Goal: Check status

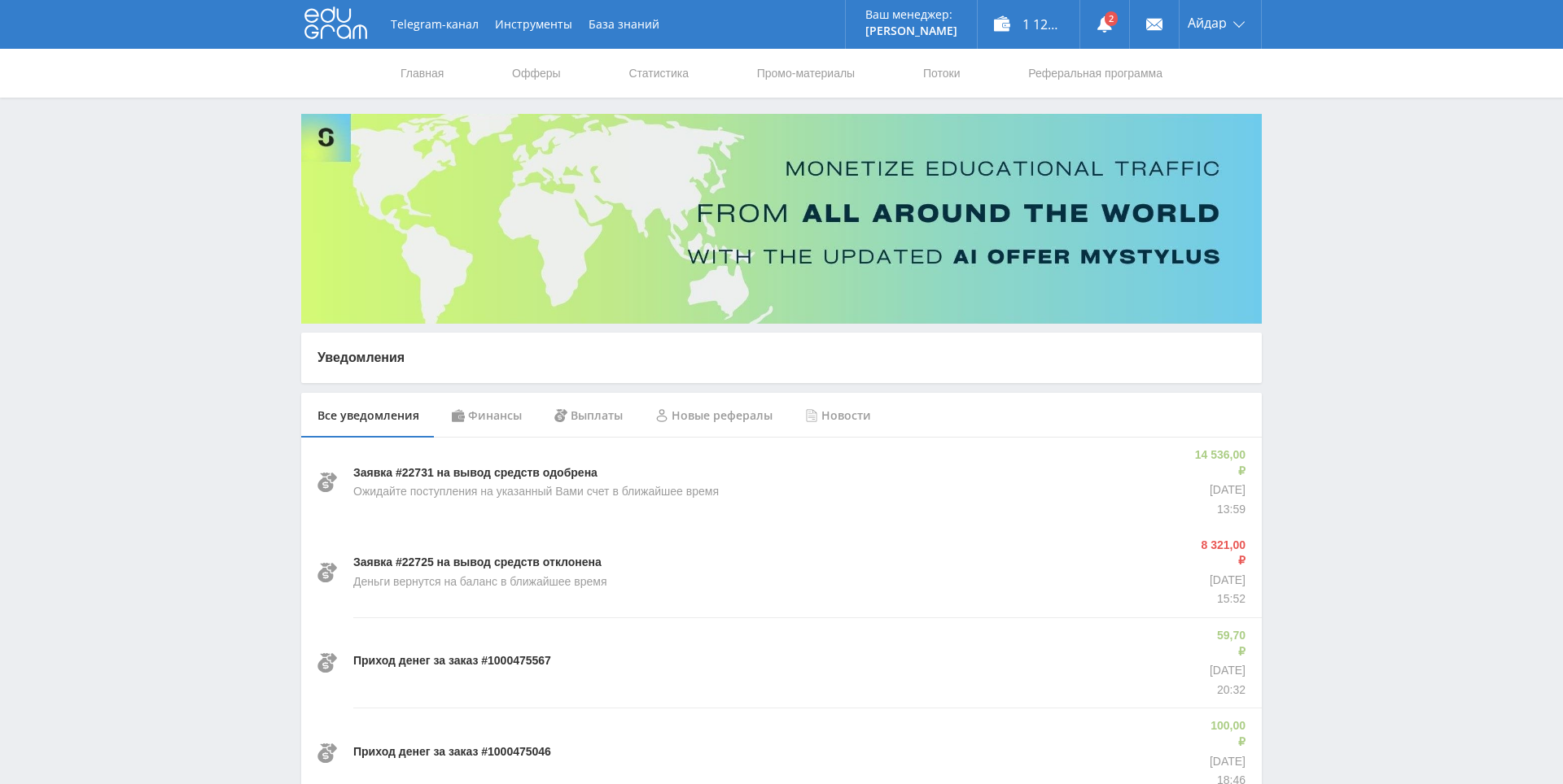
drag, startPoint x: 1322, startPoint y: 384, endPoint x: 1333, endPoint y: 445, distance: 62.0
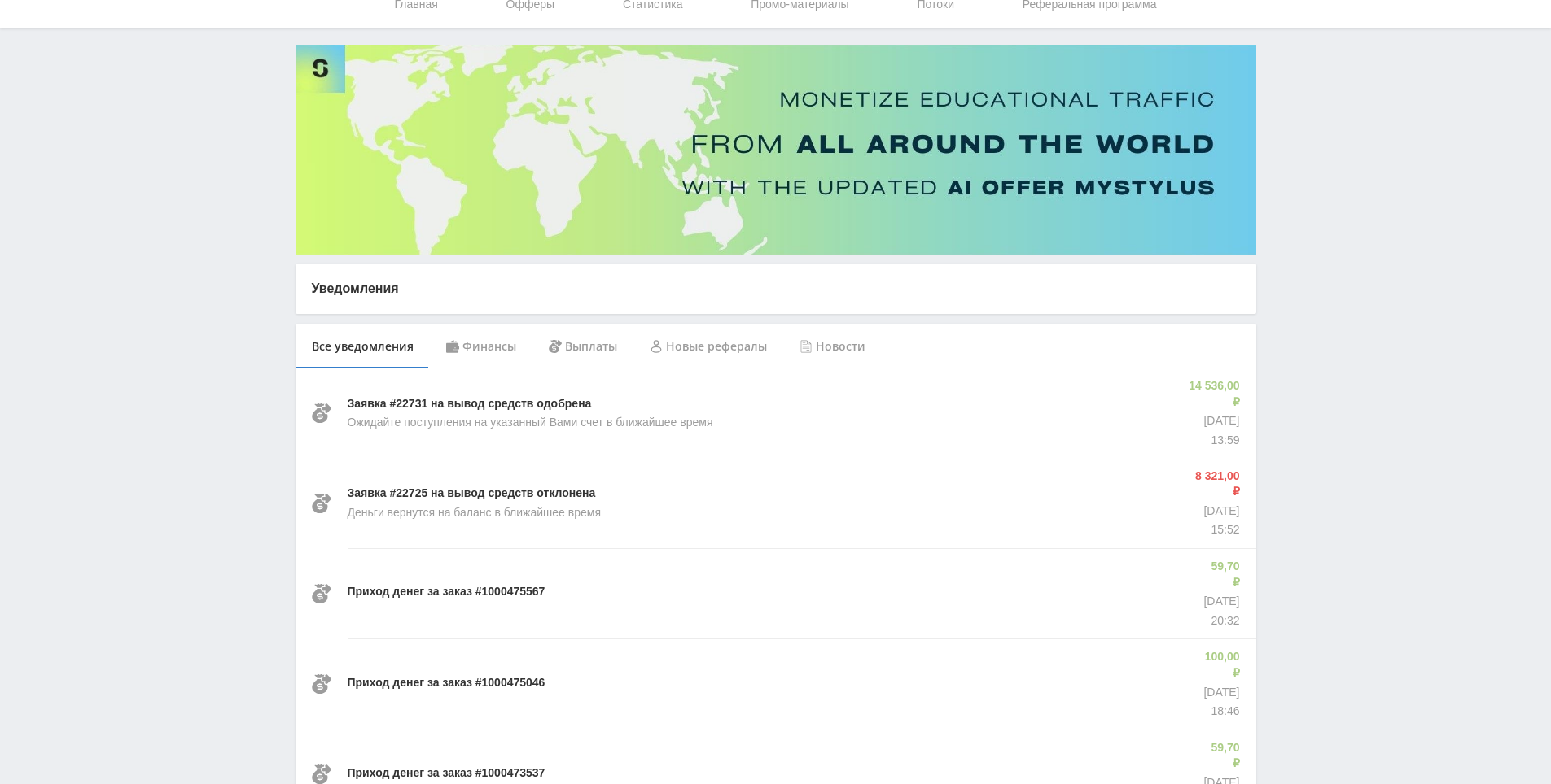
drag, startPoint x: 1343, startPoint y: 394, endPoint x: 1337, endPoint y: 387, distance: 9.2
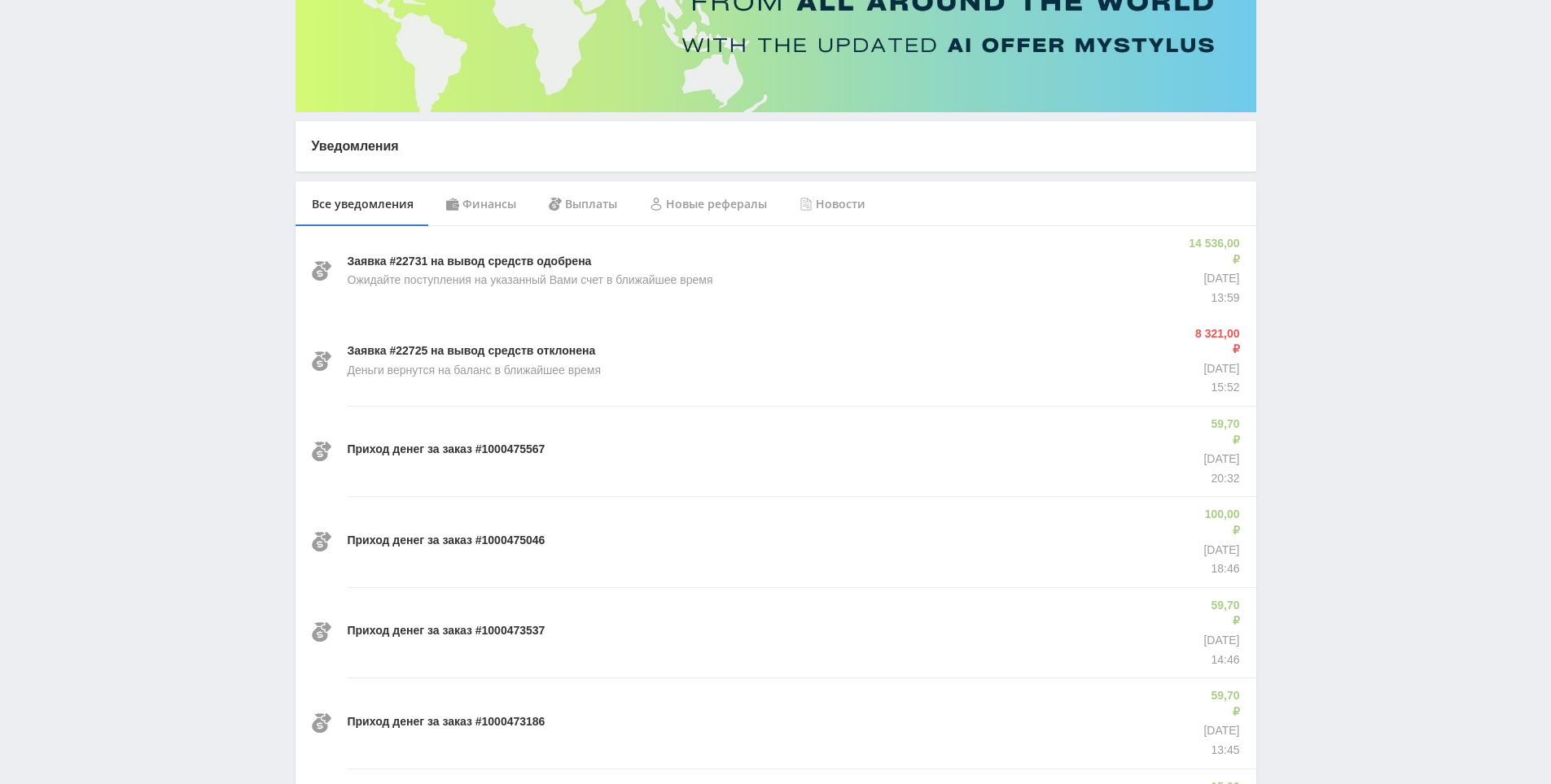
drag, startPoint x: 1334, startPoint y: 397, endPoint x: 1334, endPoint y: 425, distance: 28.0
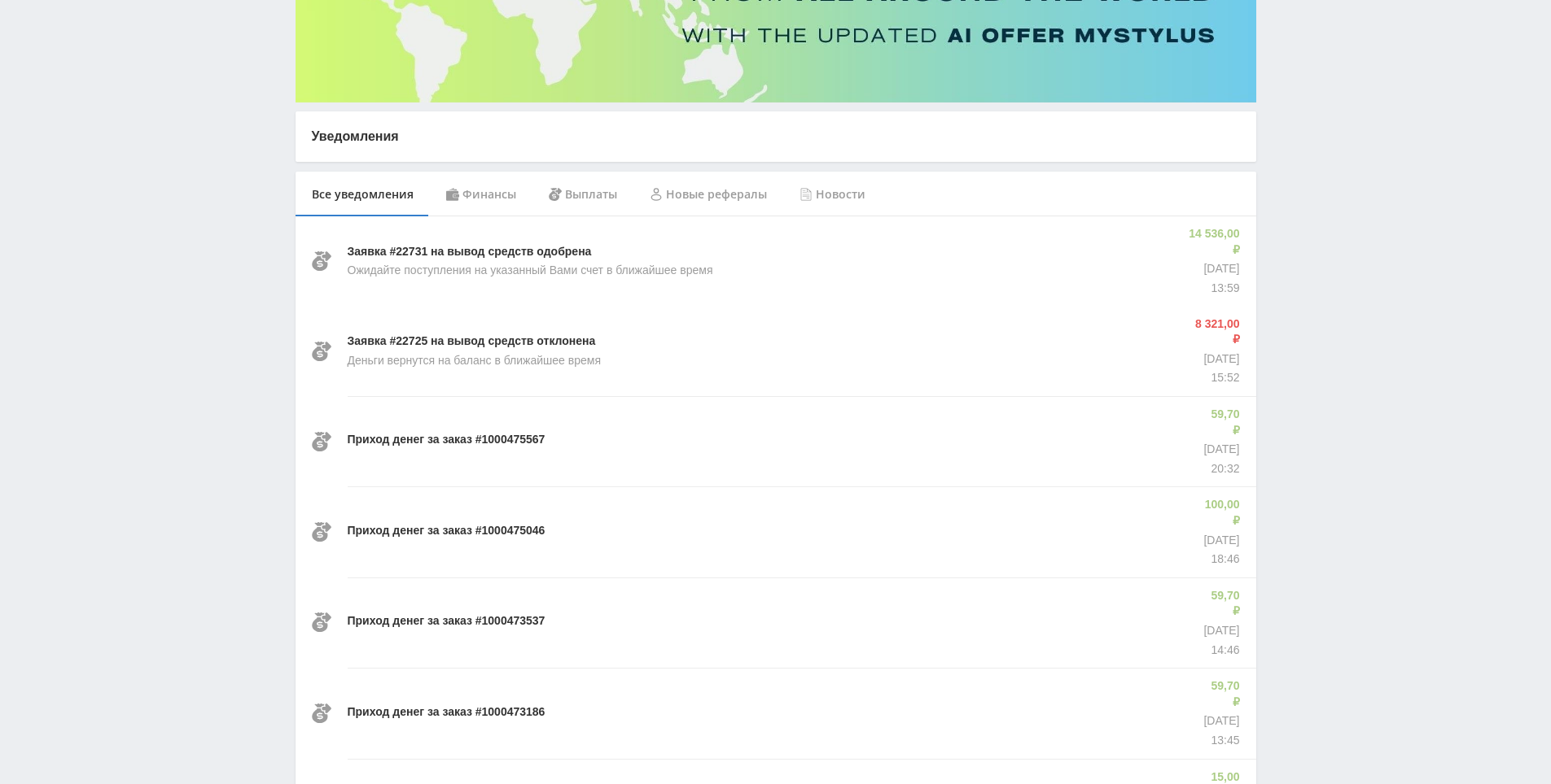
drag, startPoint x: 1334, startPoint y: 425, endPoint x: 1303, endPoint y: 330, distance: 99.9
drag, startPoint x: 1303, startPoint y: 330, endPoint x: 1335, endPoint y: 349, distance: 37.2
click at [1303, 330] on div "Telegram-канал Инструменты База знаний Ваш менеджер: Alex Alex Online @edugram_…" at bounding box center [776, 728] width 1551 height 1900
click at [1339, 351] on div "Telegram-канал Инструменты База знаний Ваш менеджер: Alex Alex Online @edugram_…" at bounding box center [776, 728] width 1551 height 1900
drag, startPoint x: 1310, startPoint y: 247, endPoint x: 1338, endPoint y: 332, distance: 89.5
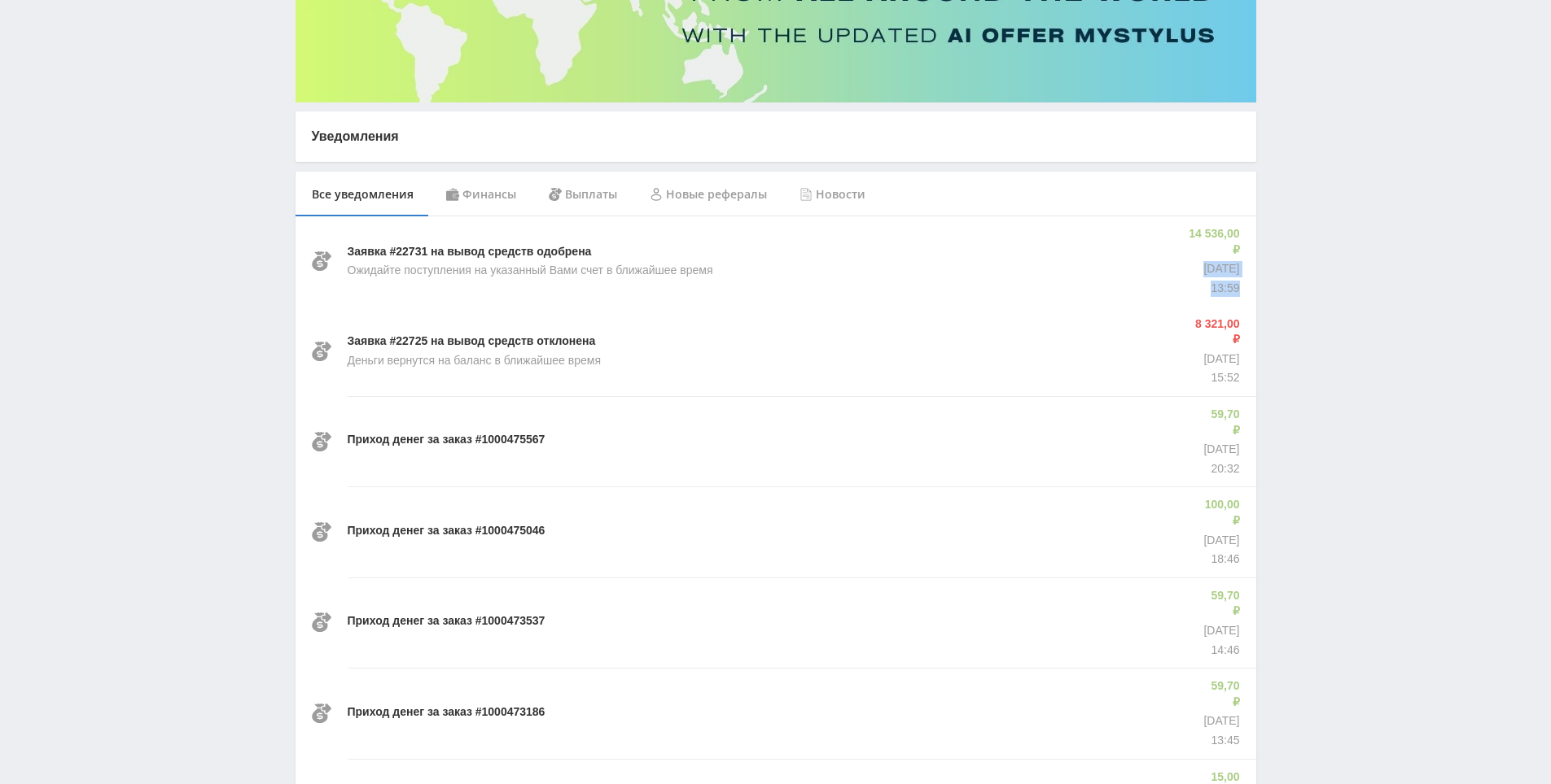
click at [1338, 323] on div "Telegram-канал Инструменты База знаний Ваш менеджер: Alex Alex Online @edugram_…" at bounding box center [776, 728] width 1551 height 1900
click at [1339, 338] on div "Telegram-канал Инструменты База знаний Ваш менеджер: Alex Alex Online @edugram_…" at bounding box center [776, 728] width 1551 height 1900
click at [1300, 263] on div "Telegram-канал Инструменты База знаний Ваш менеджер: Alex Alex Online @edugram_…" at bounding box center [776, 728] width 1551 height 1900
click at [1278, 254] on div "Telegram-канал Инструменты База знаний Ваш менеджер: Alex Alex Online @edugram_…" at bounding box center [776, 728] width 1551 height 1900
drag, startPoint x: 1361, startPoint y: 352, endPoint x: 1337, endPoint y: 337, distance: 28.3
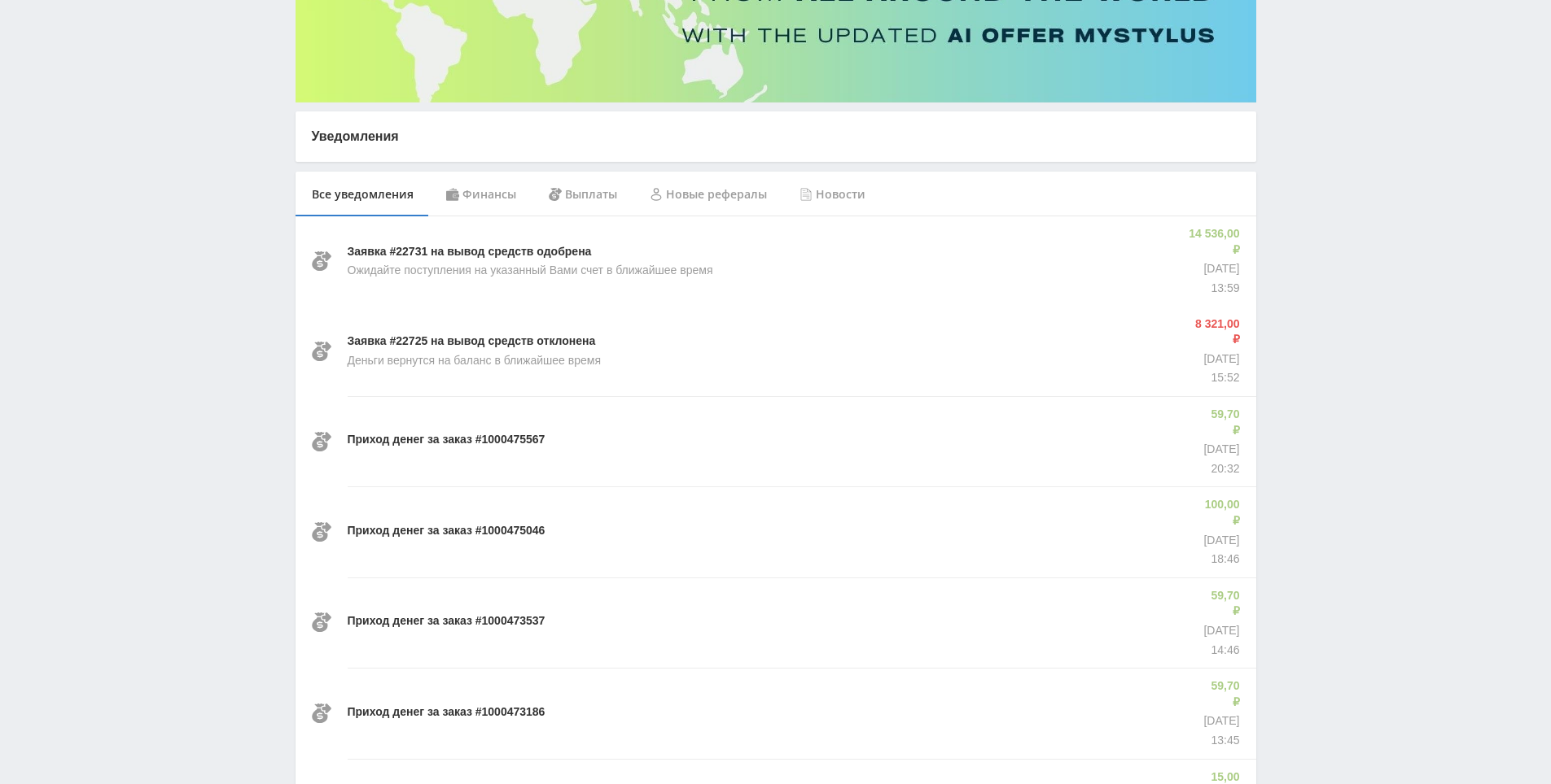
click at [1360, 352] on div "Telegram-канал Инструменты База знаний Ваш менеджер: Alex Alex Online @edugram_…" at bounding box center [776, 728] width 1551 height 1900
click at [1305, 303] on div "Telegram-канал Инструменты База знаний Ваш менеджер: Alex Alex Online @edugram_…" at bounding box center [776, 728] width 1551 height 1900
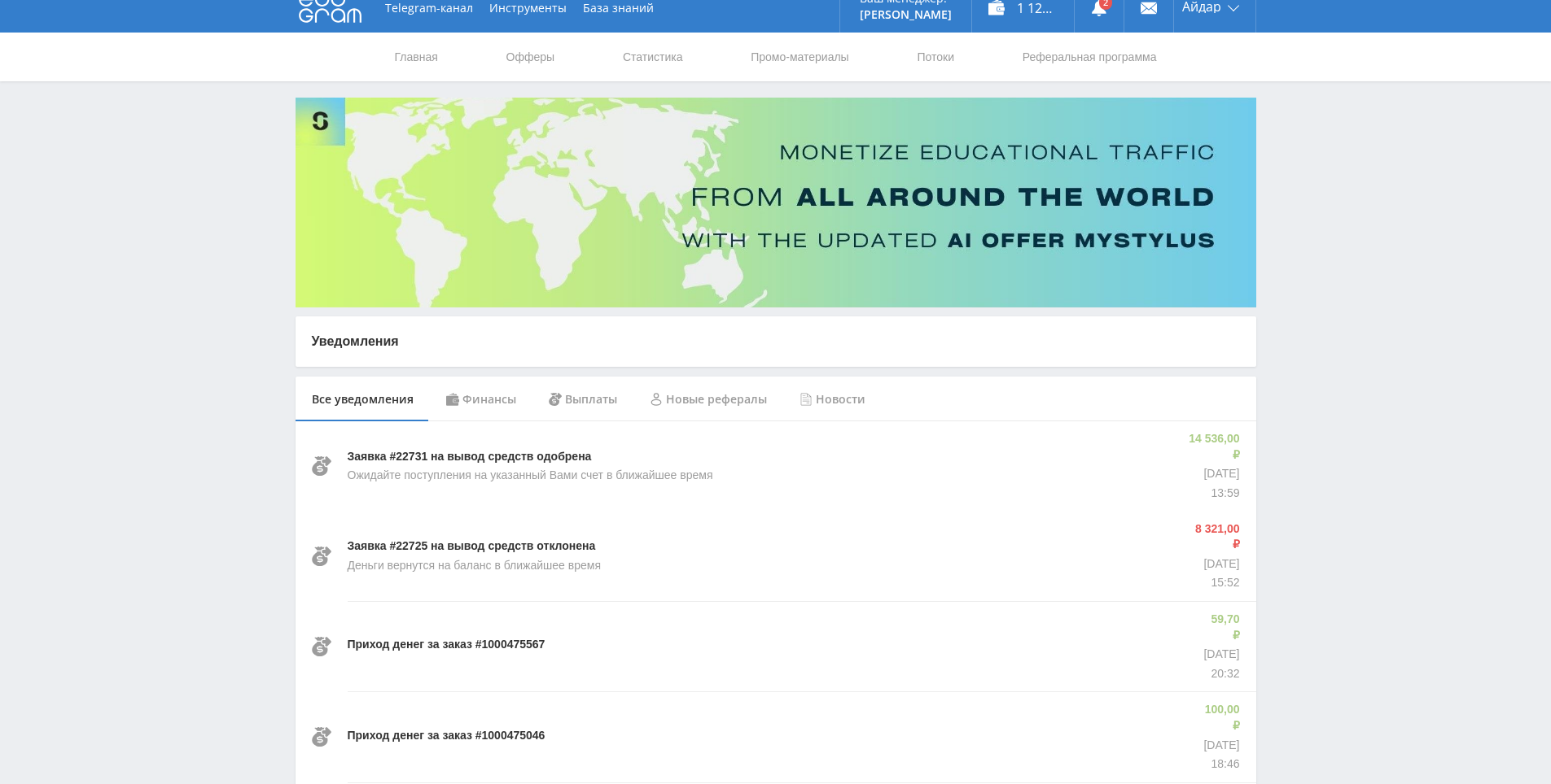
drag, startPoint x: 1334, startPoint y: 409, endPoint x: 1295, endPoint y: 213, distance: 199.8
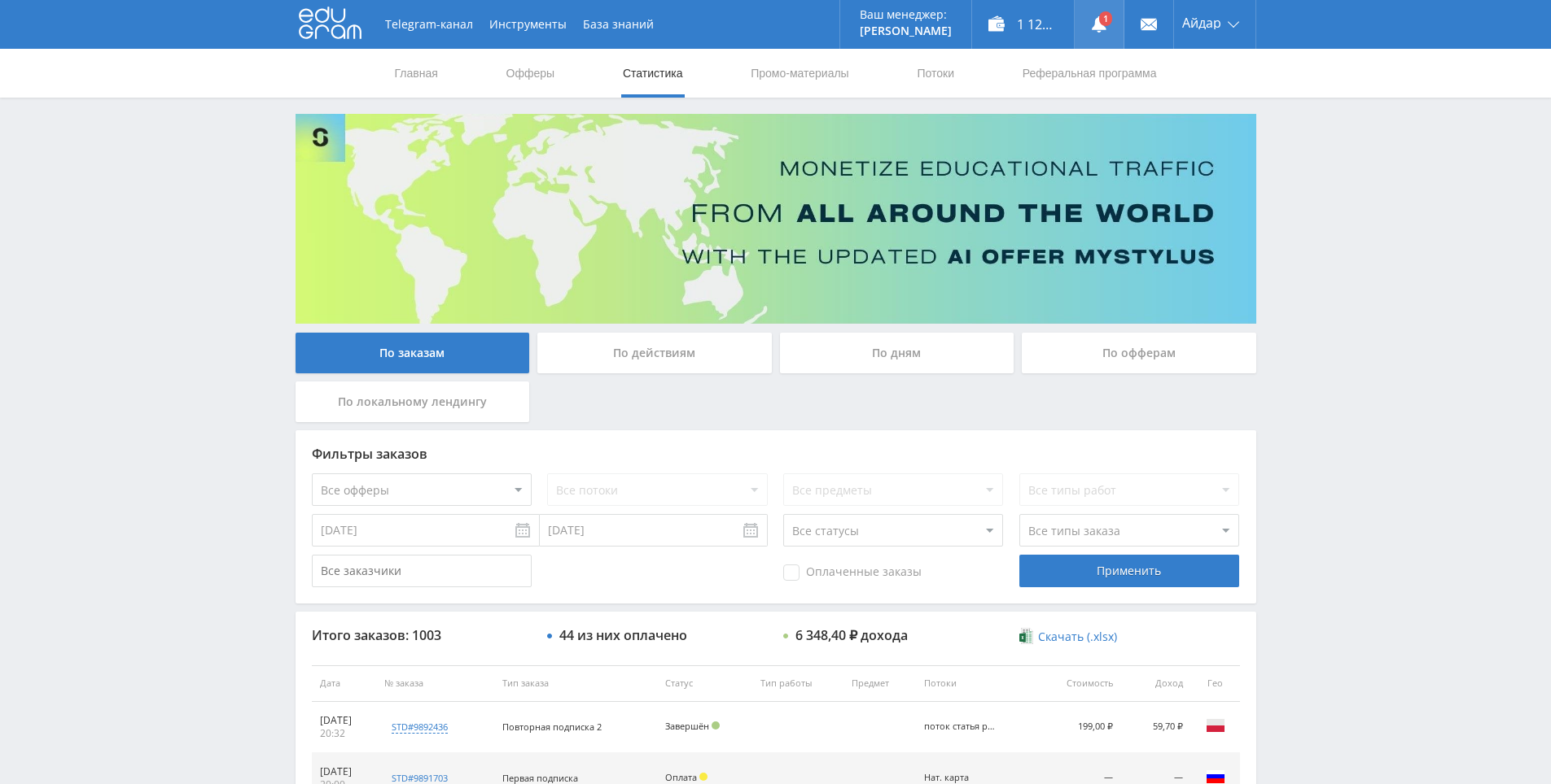
click at [1102, 9] on link at bounding box center [1099, 24] width 48 height 48
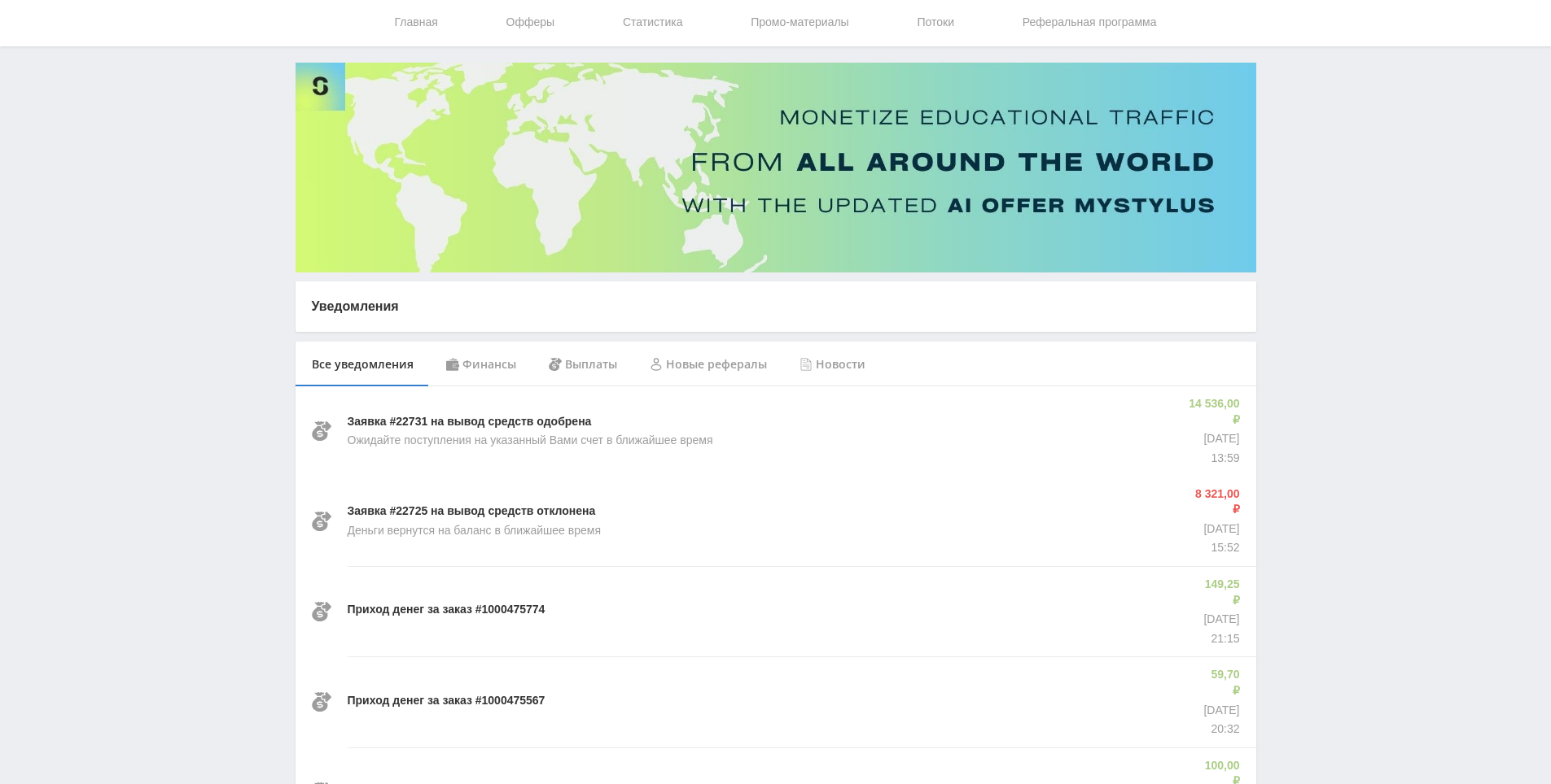
drag, startPoint x: 1351, startPoint y: 410, endPoint x: 1354, endPoint y: 447, distance: 37.1
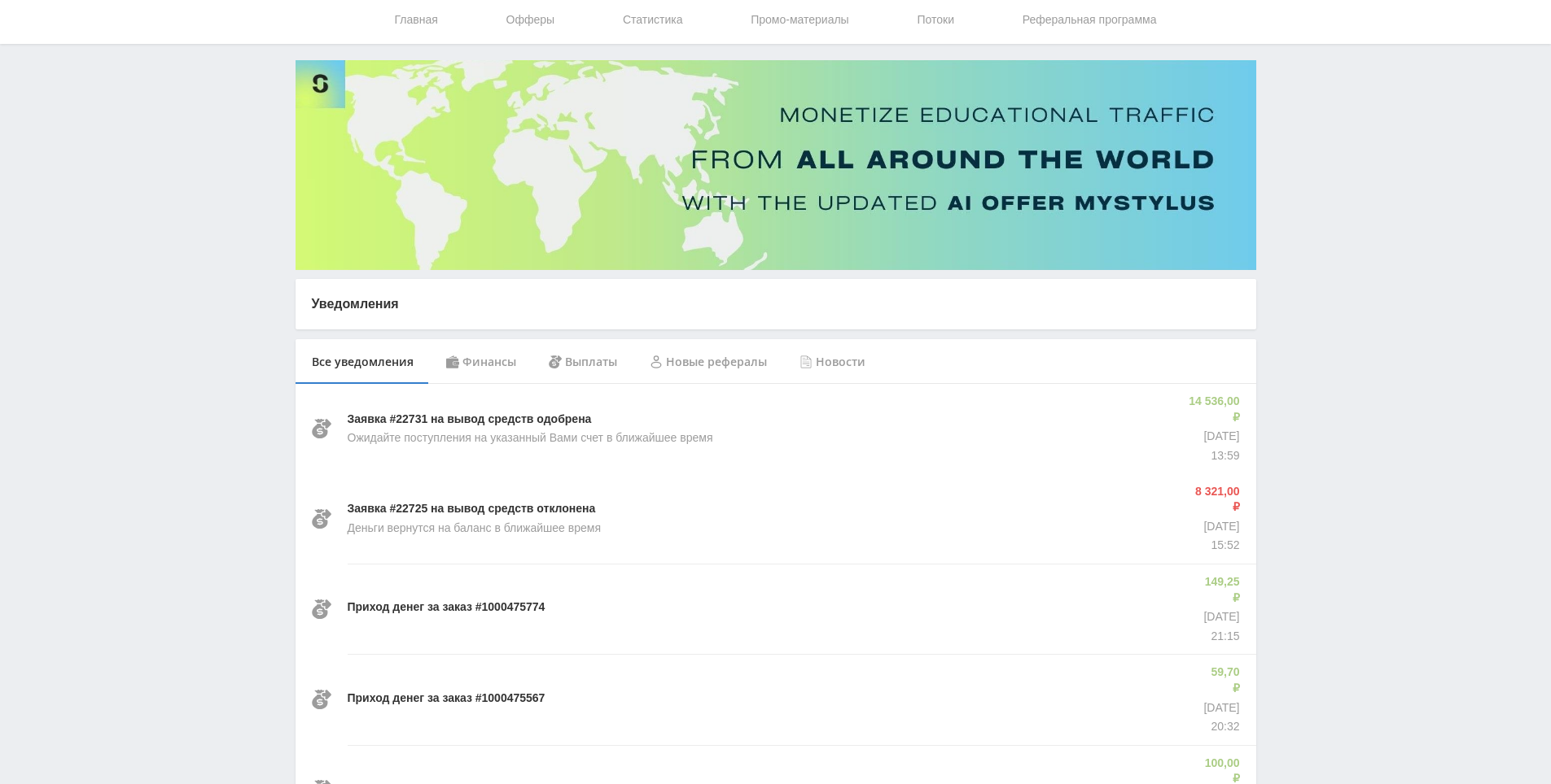
drag, startPoint x: 1354, startPoint y: 447, endPoint x: 1326, endPoint y: 398, distance: 56.4
drag, startPoint x: 1322, startPoint y: 390, endPoint x: 1332, endPoint y: 394, distance: 10.8
drag, startPoint x: 1323, startPoint y: 380, endPoint x: 1133, endPoint y: 331, distance: 196.2
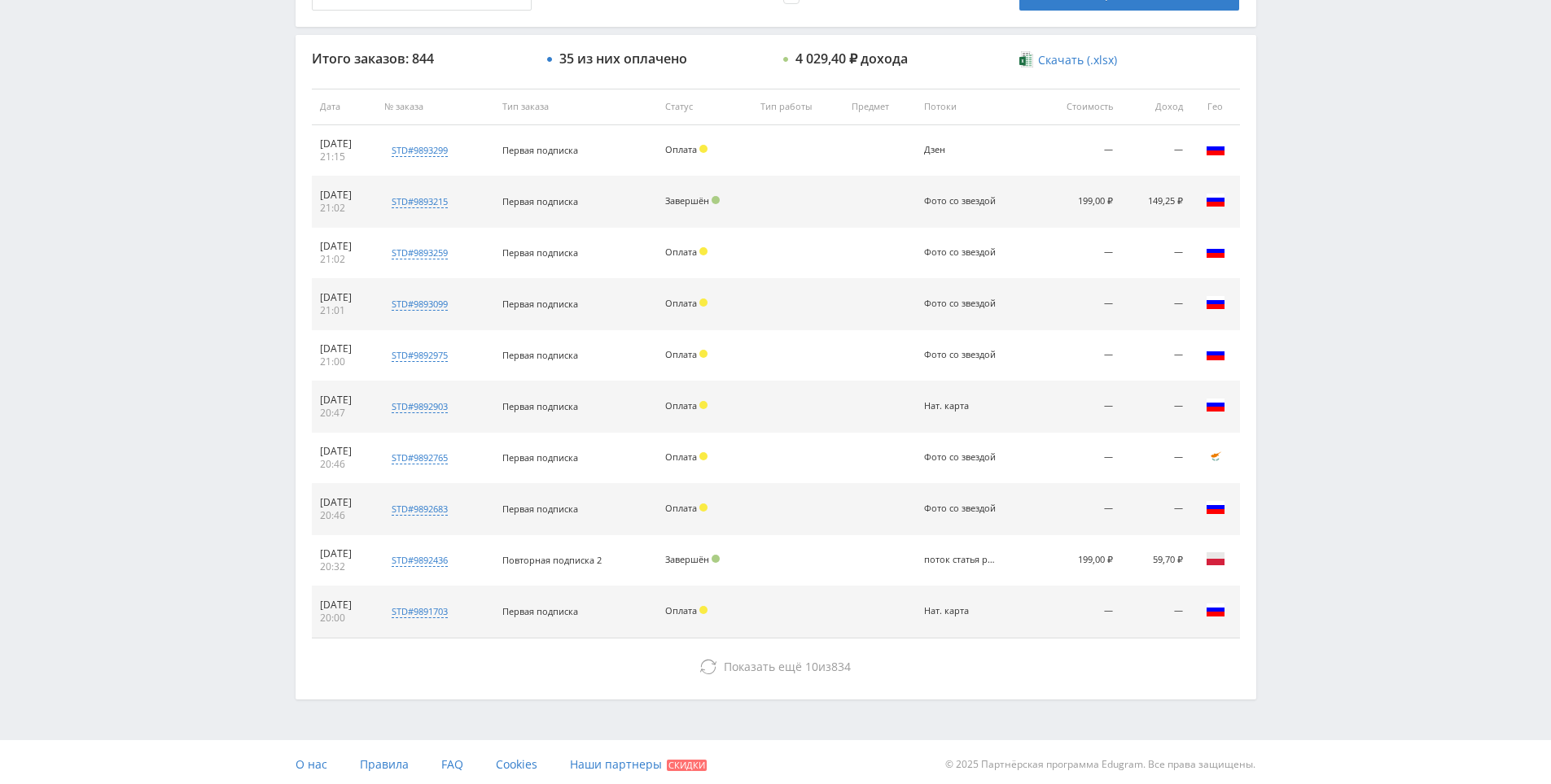
drag, startPoint x: 1346, startPoint y: 492, endPoint x: 1302, endPoint y: 573, distance: 92.2
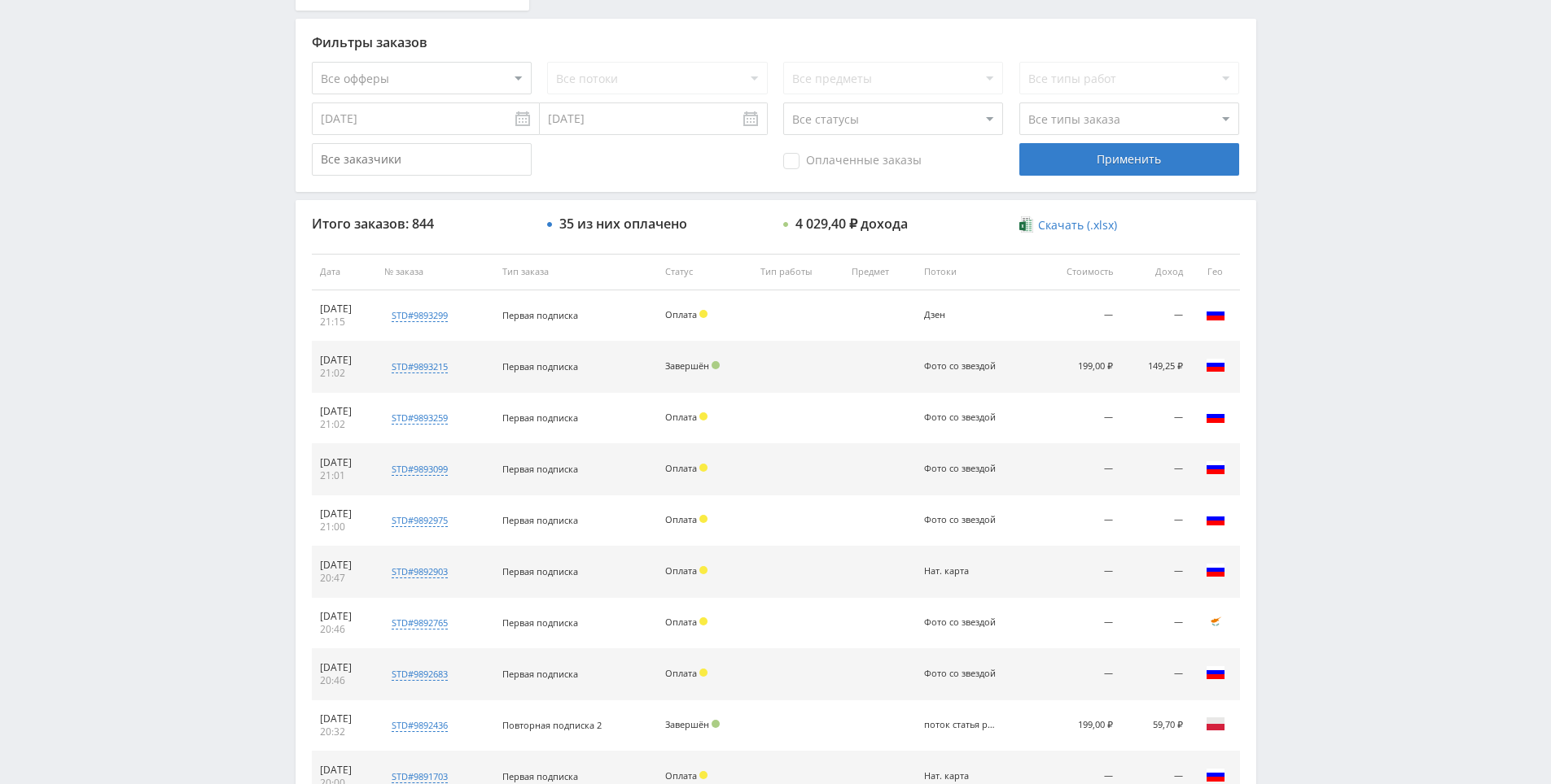
scroll to position [383, 0]
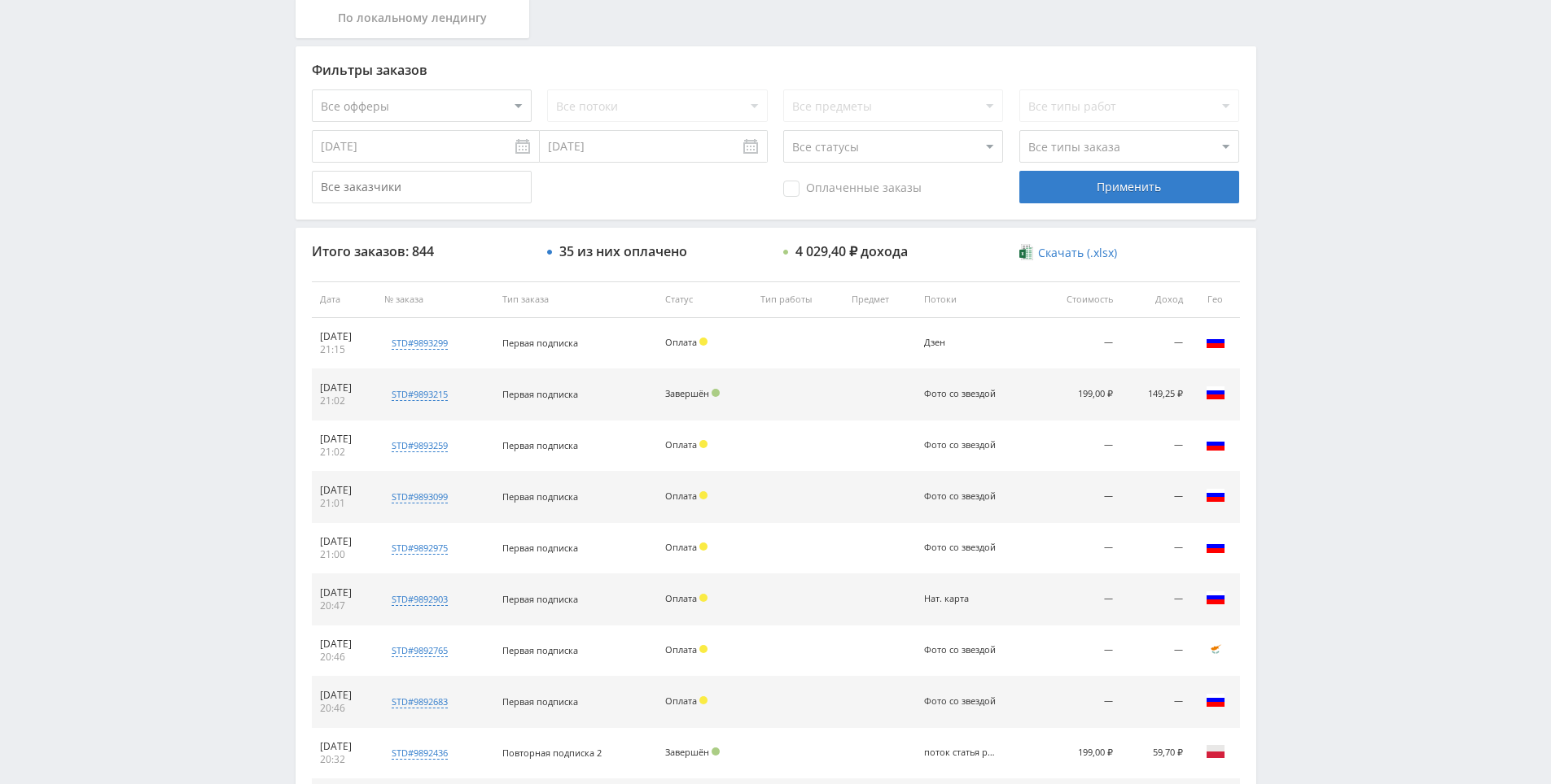
drag, startPoint x: 1326, startPoint y: 560, endPoint x: 1330, endPoint y: 522, distance: 38.2
drag, startPoint x: 1330, startPoint y: 522, endPoint x: 1311, endPoint y: 431, distance: 93.0
click at [1311, 430] on div "Telegram-канал Инструменты База знаний Ваш менеджер: [PERSON_NAME] Online @edug…" at bounding box center [776, 300] width 1551 height 1366
drag, startPoint x: 1312, startPoint y: 430, endPoint x: 1316, endPoint y: 444, distance: 14.6
click at [1315, 438] on div "Telegram-канал Инструменты База знаний Ваш менеджер: [PERSON_NAME] Online @edug…" at bounding box center [776, 300] width 1551 height 1366
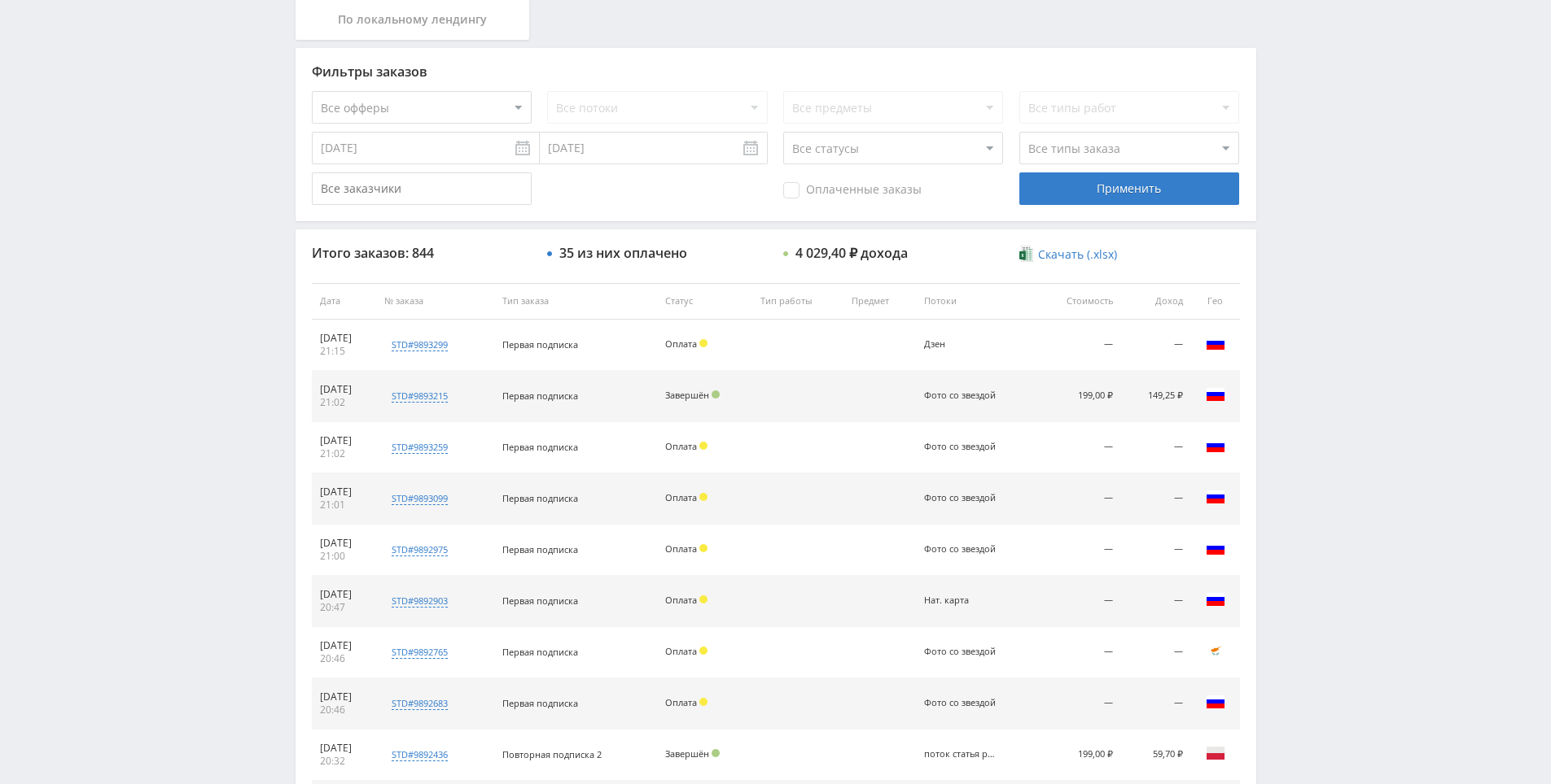
click at [1318, 445] on div "Telegram-канал Инструменты База знаний Ваш менеджер: [PERSON_NAME] Online @edug…" at bounding box center [776, 300] width 1551 height 1366
click at [1298, 400] on div "Telegram-канал Инструменты База знаний Ваш менеджер: [PERSON_NAME] Online @edug…" at bounding box center [776, 300] width 1551 height 1366
click at [1302, 403] on div "Telegram-канал Инструменты База знаний Ваш менеджер: [PERSON_NAME] Online @edug…" at bounding box center [776, 300] width 1551 height 1366
click at [1299, 375] on div "Telegram-канал Инструменты База знаний Ваш менеджер: [PERSON_NAME] Online @edug…" at bounding box center [776, 300] width 1551 height 1366
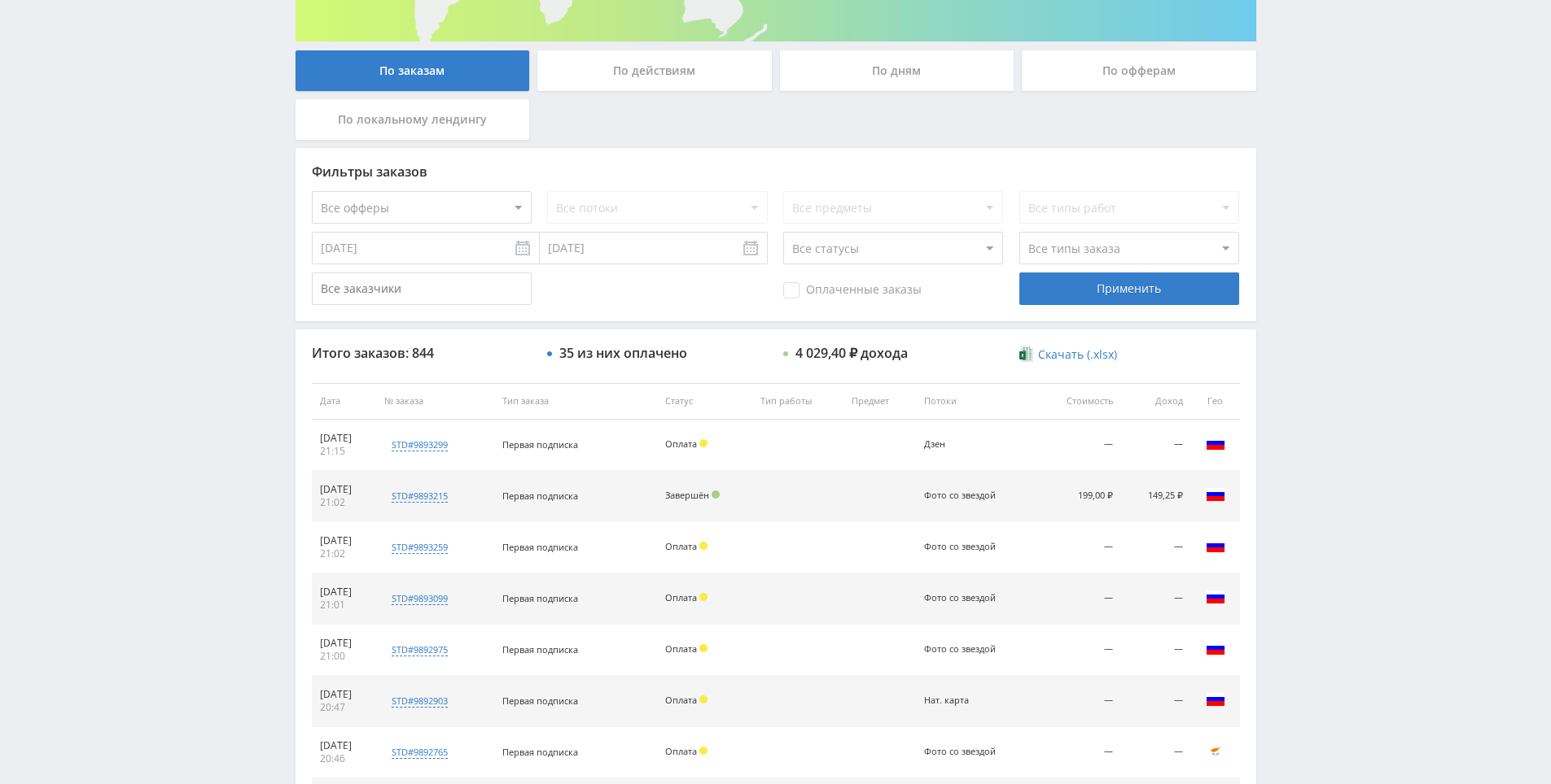
drag, startPoint x: 1304, startPoint y: 396, endPoint x: 1297, endPoint y: 323, distance: 73.3
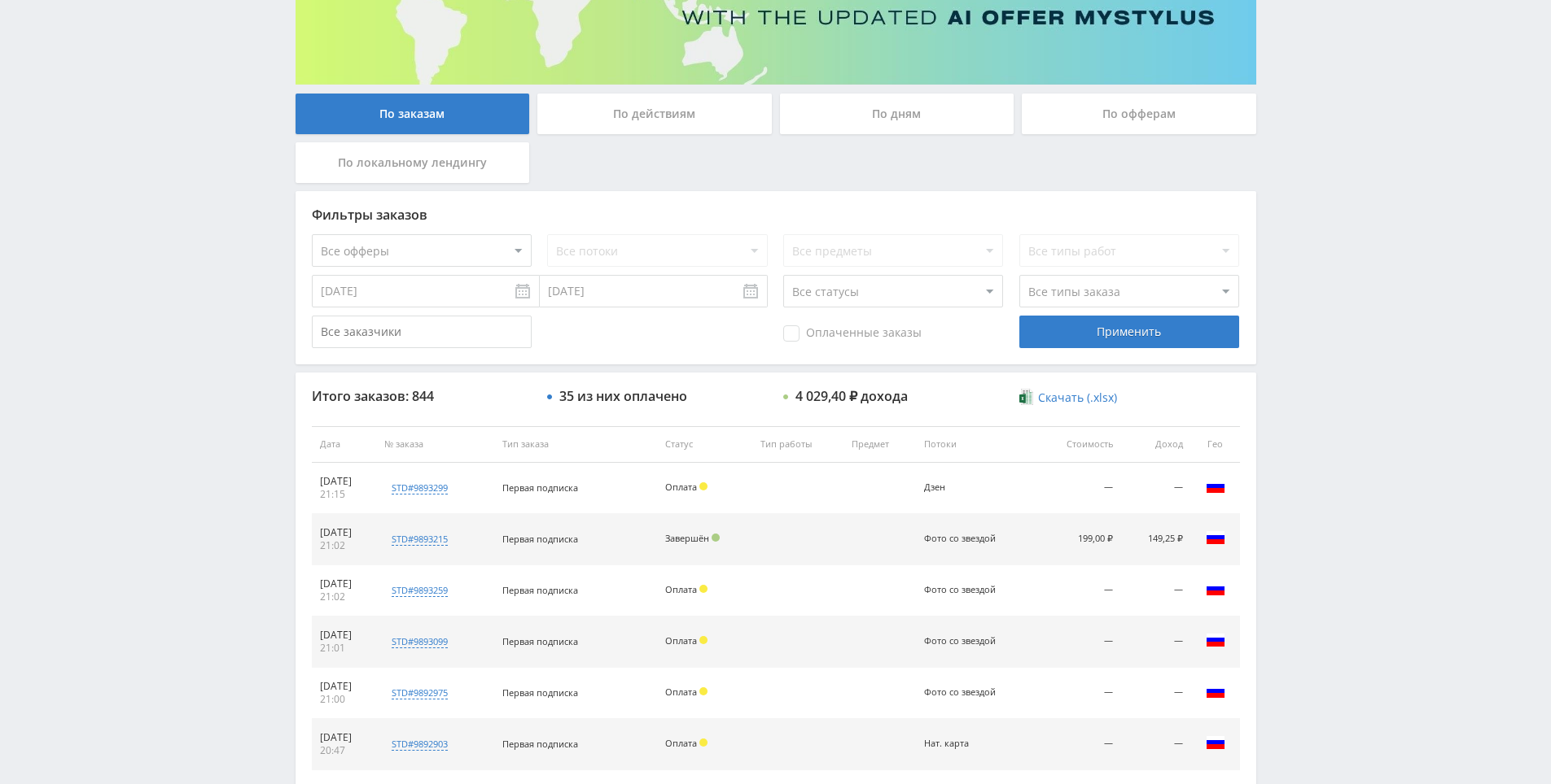
drag, startPoint x: 1361, startPoint y: 522, endPoint x: 1314, endPoint y: 512, distance: 48.1
click at [1312, 511] on div "Telegram-канал Инструменты База знаний Ваш менеджер: [PERSON_NAME] Online @edug…" at bounding box center [776, 444] width 1551 height 1366
click at [1339, 552] on div "Telegram-канал Инструменты База знаний Ваш менеджер: [PERSON_NAME] Online @edug…" at bounding box center [776, 444] width 1551 height 1366
drag, startPoint x: 1307, startPoint y: 509, endPoint x: 1314, endPoint y: 514, distance: 8.6
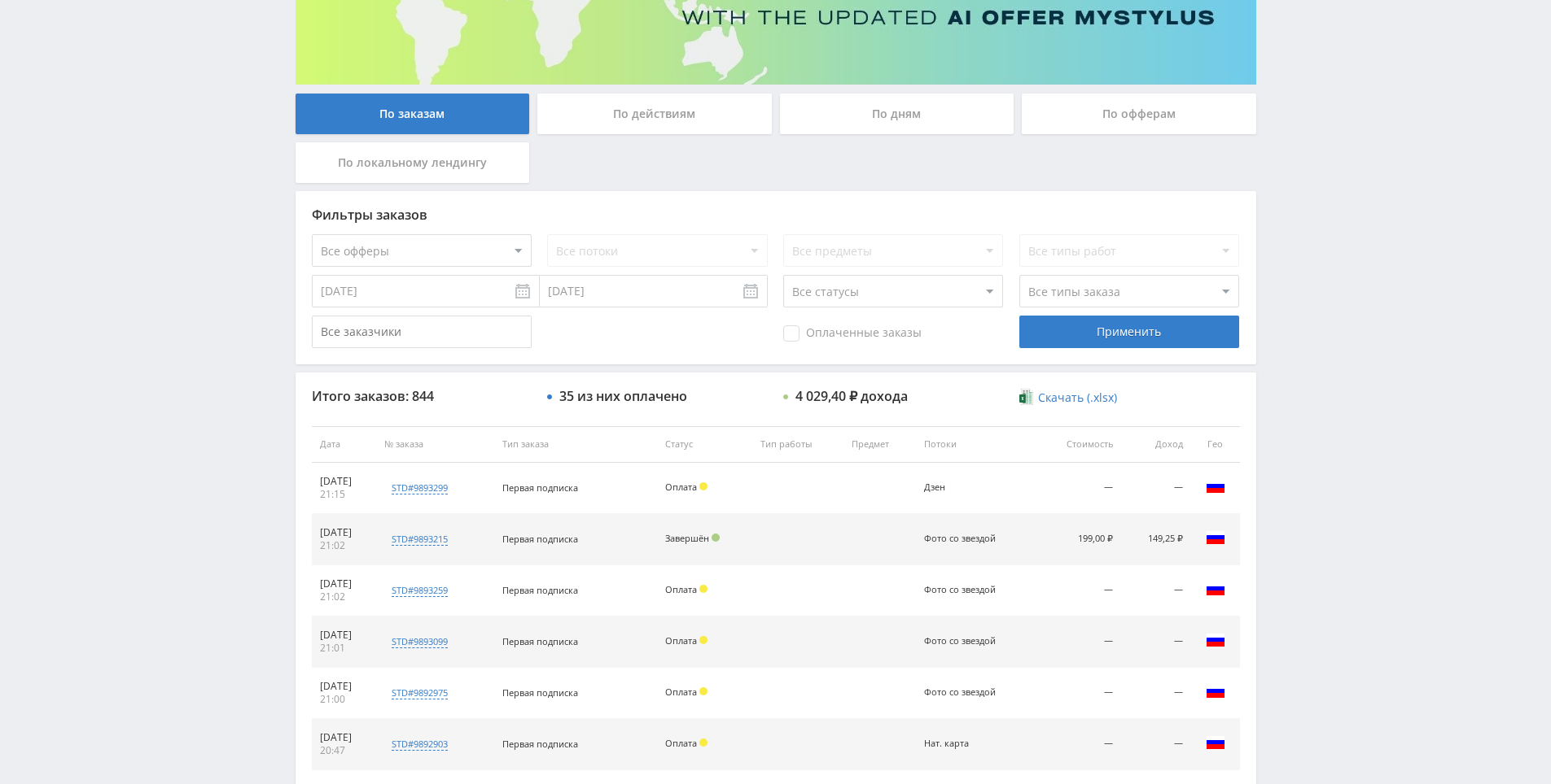
click at [1307, 509] on div "Telegram-канал Инструменты База знаний Ваш менеджер: [PERSON_NAME] Online @edug…" at bounding box center [776, 444] width 1551 height 1366
click at [1314, 514] on div "Telegram-канал Инструменты База знаний Ваш менеджер: [PERSON_NAME] Online @edug…" at bounding box center [776, 444] width 1551 height 1366
click at [1289, 500] on div "Telegram-канал Инструменты База знаний Ваш менеджер: [PERSON_NAME] Online @edug…" at bounding box center [776, 444] width 1551 height 1366
drag, startPoint x: 1303, startPoint y: 340, endPoint x: 1304, endPoint y: 323, distance: 17.0
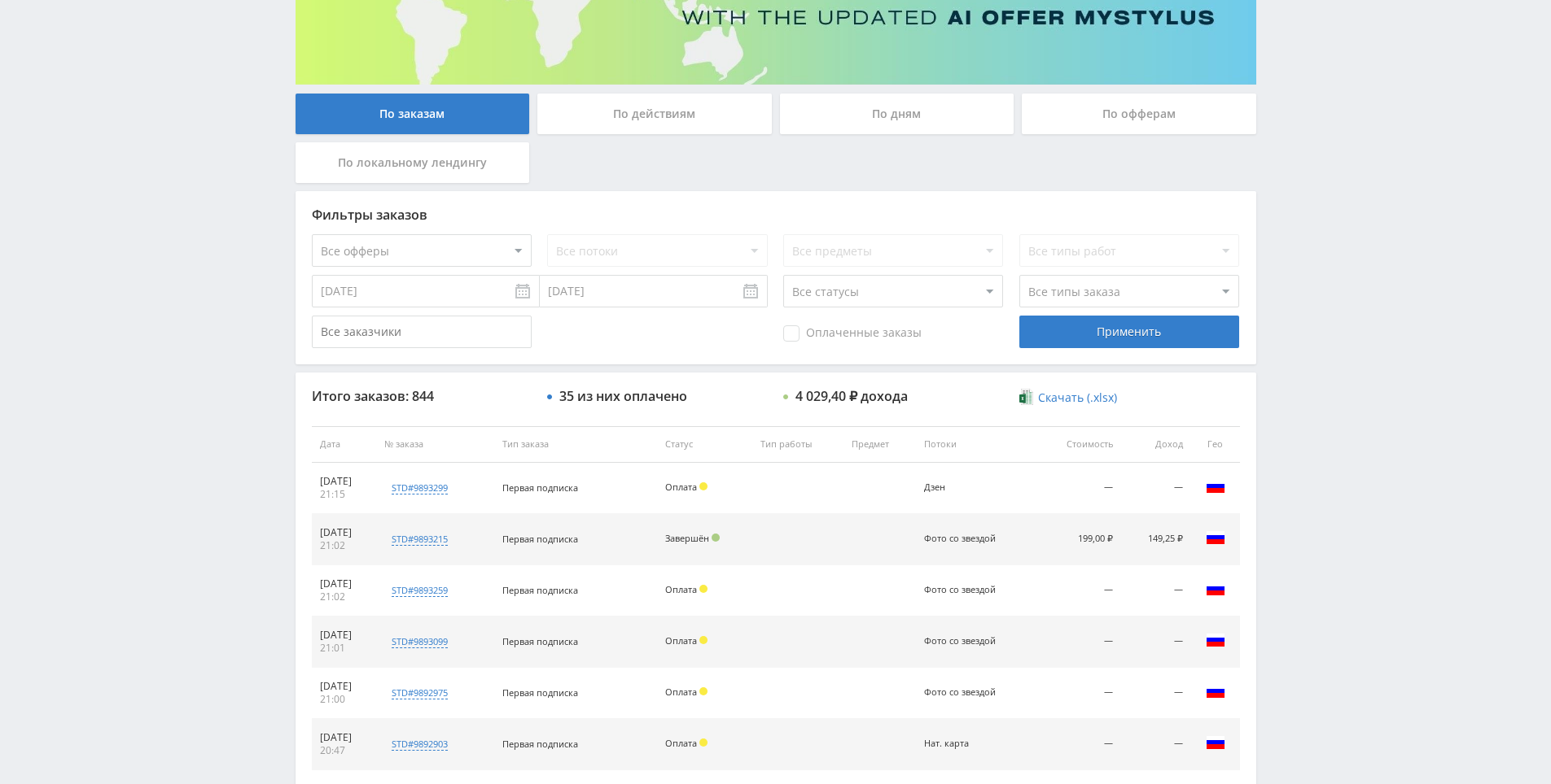
drag, startPoint x: 1298, startPoint y: 261, endPoint x: 1304, endPoint y: 271, distance: 11.7
click at [1298, 261] on div "Telegram-канал Инструменты База знаний Ваш менеджер: [PERSON_NAME] Online @edug…" at bounding box center [776, 444] width 1551 height 1366
click at [1309, 280] on div "Telegram-канал Инструменты База знаний Ваш менеджер: [PERSON_NAME] Online @edug…" at bounding box center [776, 444] width 1551 height 1366
click at [1312, 280] on div "Telegram-канал Инструменты База знаний Ваш менеджер: [PERSON_NAME] Online @edug…" at bounding box center [776, 444] width 1551 height 1366
click at [1312, 211] on div "Telegram-канал Инструменты База знаний Ваш менеджер: [PERSON_NAME] Online @edug…" at bounding box center [776, 444] width 1551 height 1366
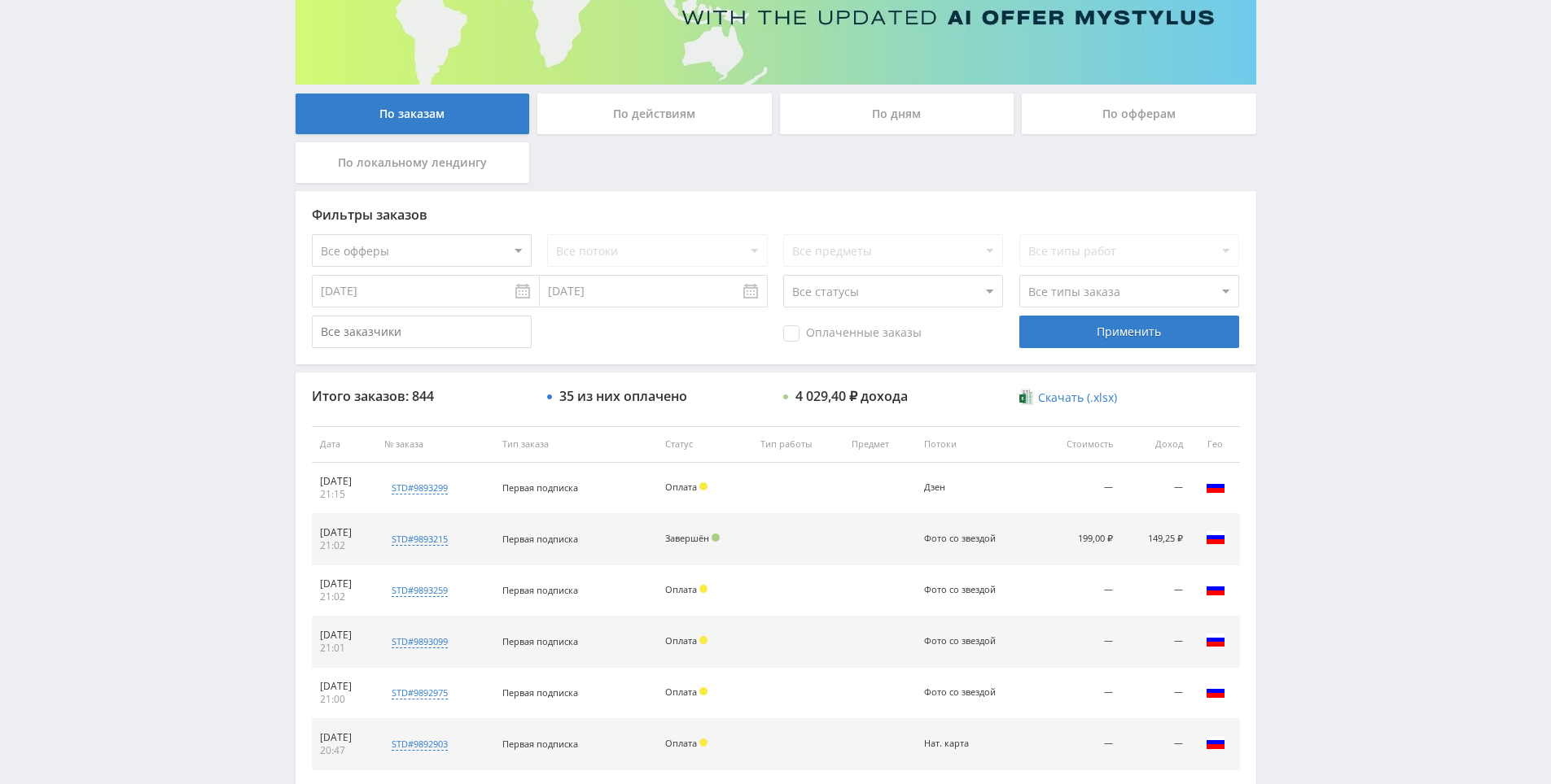
drag, startPoint x: 1313, startPoint y: 211, endPoint x: 1316, endPoint y: 221, distance: 10.4
click at [1314, 217] on div "Telegram-канал Инструменты База знаний Ваш менеджер: [PERSON_NAME] Online @edug…" at bounding box center [776, 444] width 1551 height 1366
click at [1316, 222] on div "Telegram-канал Инструменты База знаний Ваш менеджер: [PERSON_NAME] Online @edug…" at bounding box center [776, 444] width 1551 height 1366
drag, startPoint x: 1316, startPoint y: 222, endPoint x: 1316, endPoint y: 185, distance: 37.0
click at [1316, 185] on div "Telegram-канал Инструменты База знаний Ваш менеджер: [PERSON_NAME] Online @edug…" at bounding box center [776, 444] width 1551 height 1366
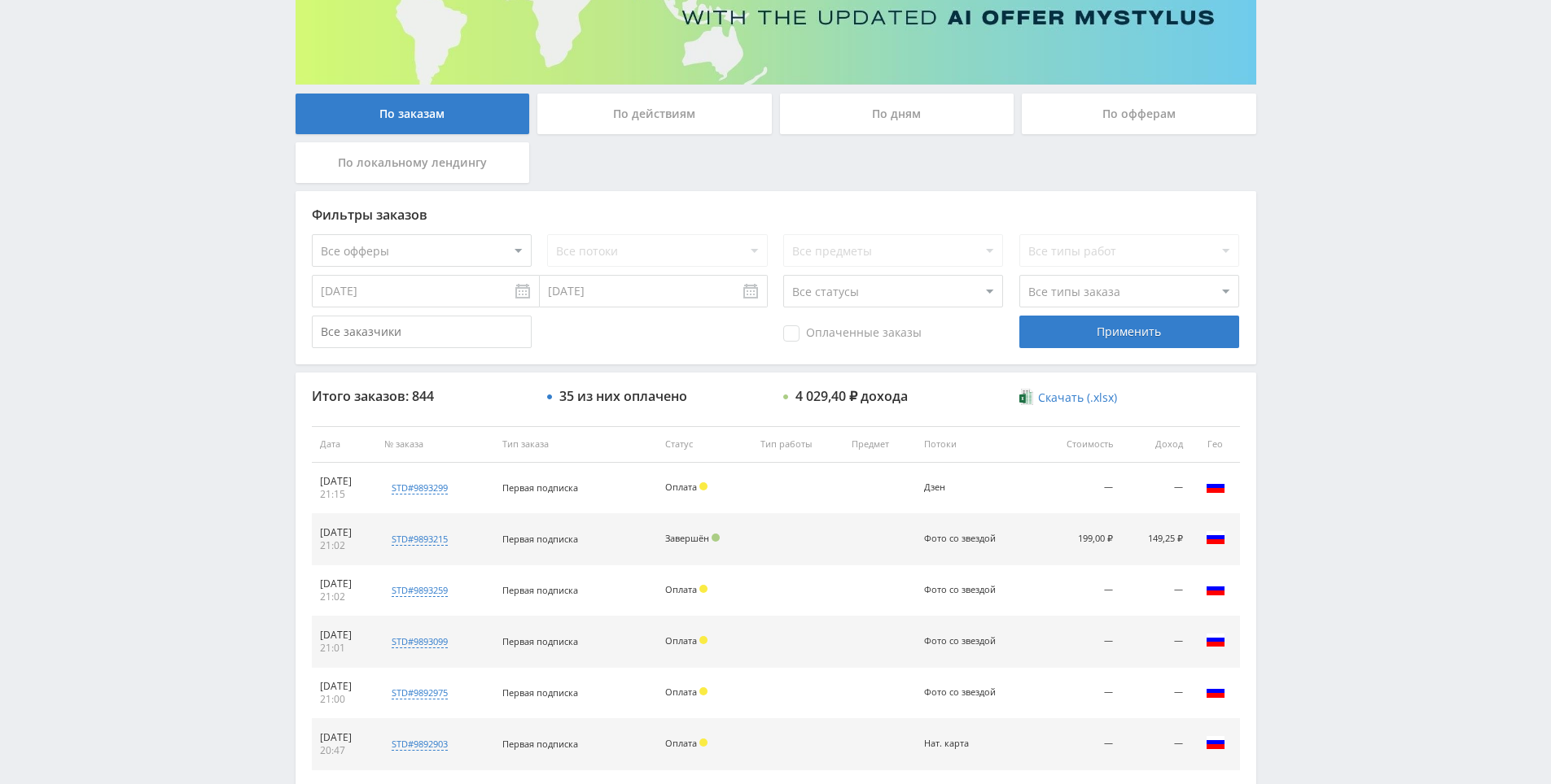
click at [1322, 185] on div "Telegram-канал Инструменты База знаний Ваш менеджер: [PERSON_NAME] Online @edug…" at bounding box center [776, 444] width 1551 height 1366
click at [1328, 134] on div "Telegram-канал Инструменты База знаний Ваш менеджер: [PERSON_NAME] Online @edug…" at bounding box center [776, 444] width 1551 height 1366
drag, startPoint x: 1328, startPoint y: 134, endPoint x: 1332, endPoint y: 150, distance: 16.5
click at [1330, 145] on div "Telegram-канал Инструменты База знаний Ваш менеджер: [PERSON_NAME] Online @edug…" at bounding box center [776, 444] width 1551 height 1366
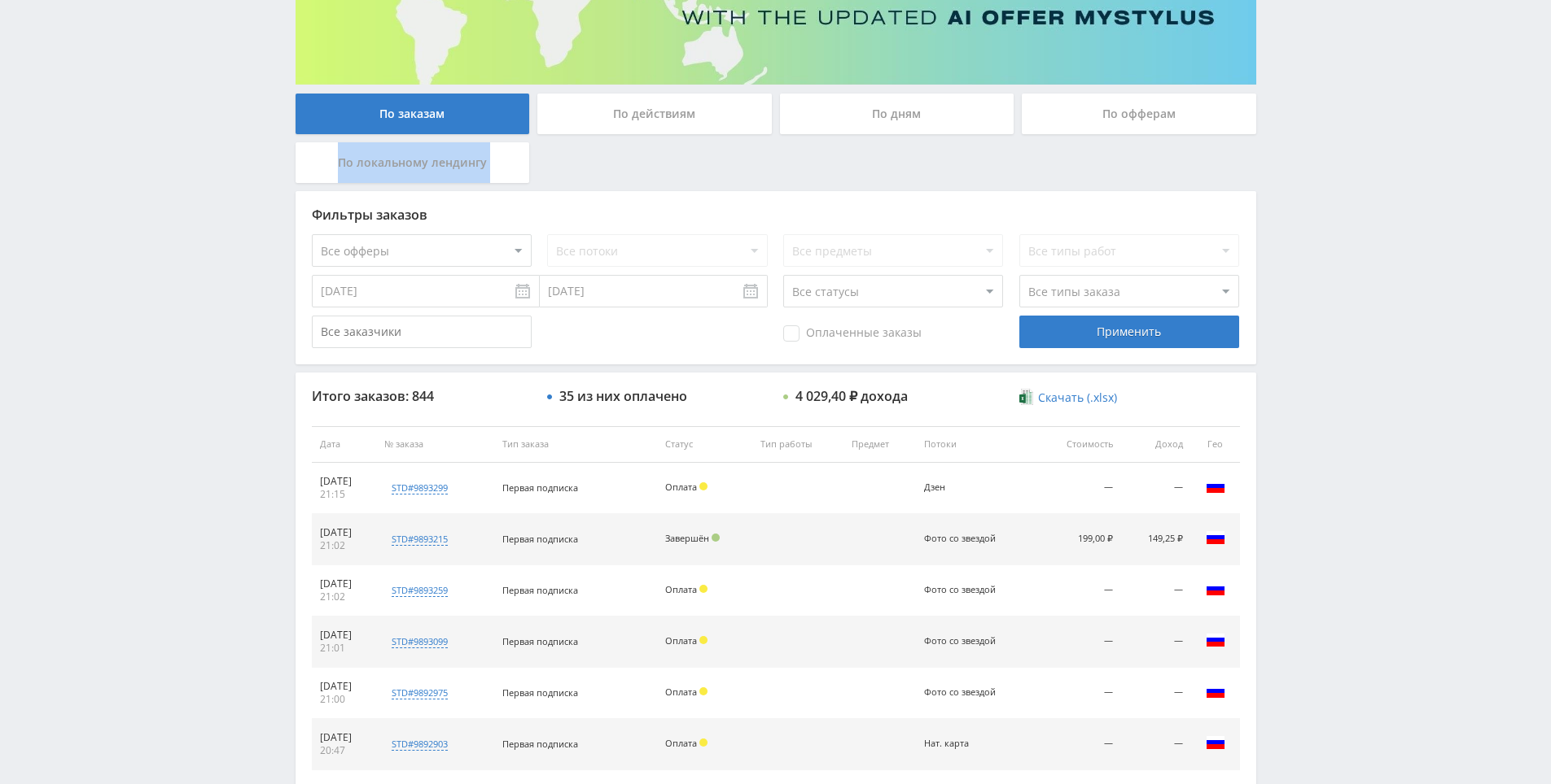
drag, startPoint x: 1332, startPoint y: 150, endPoint x: 1330, endPoint y: 128, distance: 22.1
click at [1330, 128] on div "Telegram-канал Инструменты База знаний Ваш менеджер: [PERSON_NAME] Online @edug…" at bounding box center [776, 444] width 1551 height 1366
click at [1333, 143] on div "Telegram-канал Инструменты База знаний Ваш менеджер: [PERSON_NAME] Online @edug…" at bounding box center [776, 444] width 1551 height 1366
drag, startPoint x: 1329, startPoint y: 124, endPoint x: 1348, endPoint y: 184, distance: 62.9
click at [1328, 126] on div "Telegram-канал Инструменты База знаний Ваш менеджер: [PERSON_NAME] Online @edug…" at bounding box center [776, 444] width 1551 height 1366
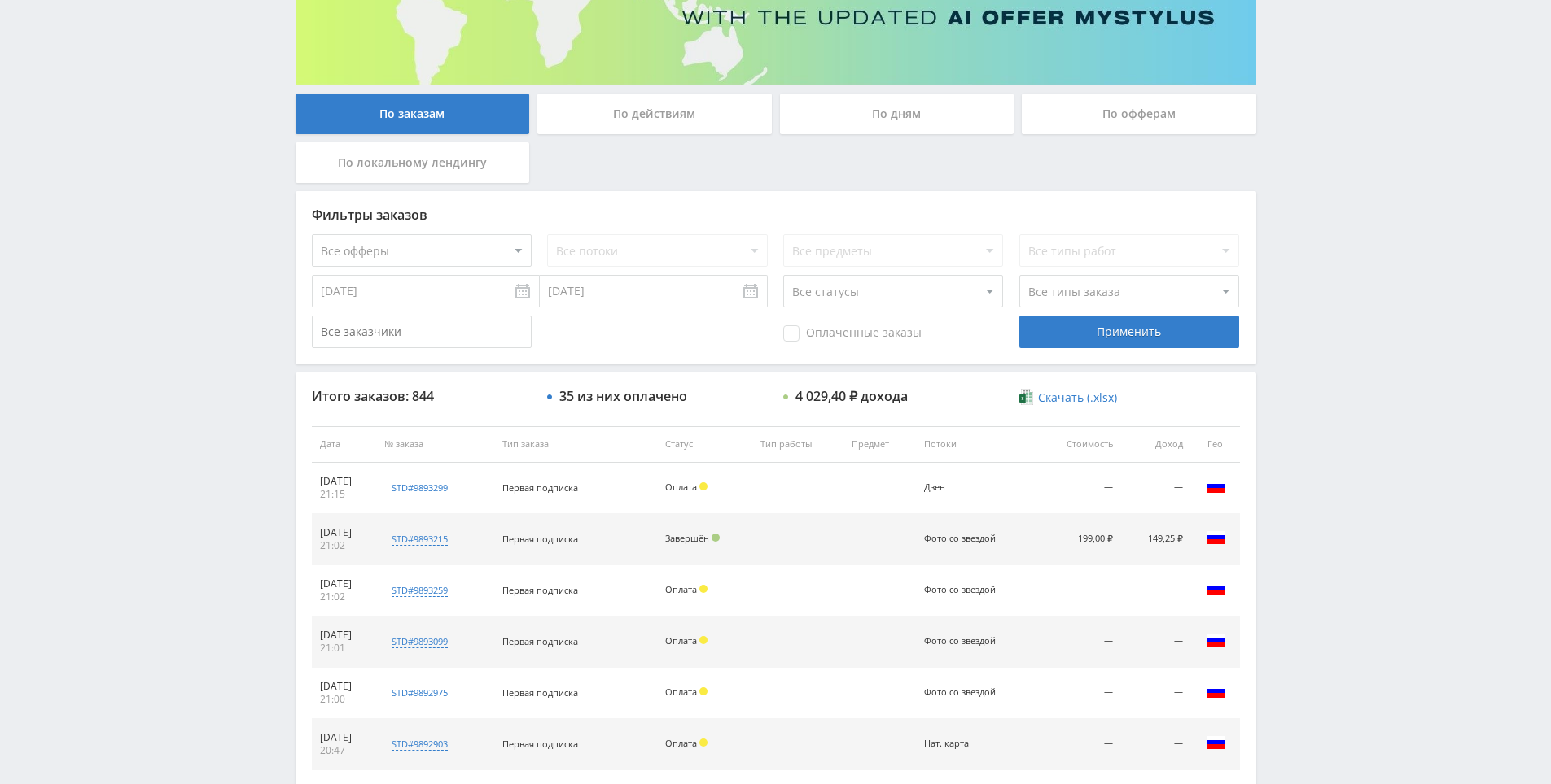
click at [1354, 197] on div "Telegram-канал Инструменты База знаний Ваш менеджер: [PERSON_NAME] Online @edug…" at bounding box center [776, 444] width 1551 height 1366
click at [1356, 204] on div "Telegram-канал Инструменты База знаний Ваш менеджер: [PERSON_NAME] Online @edug…" at bounding box center [776, 444] width 1551 height 1366
drag, startPoint x: 1356, startPoint y: 204, endPoint x: 1348, endPoint y: 157, distance: 47.7
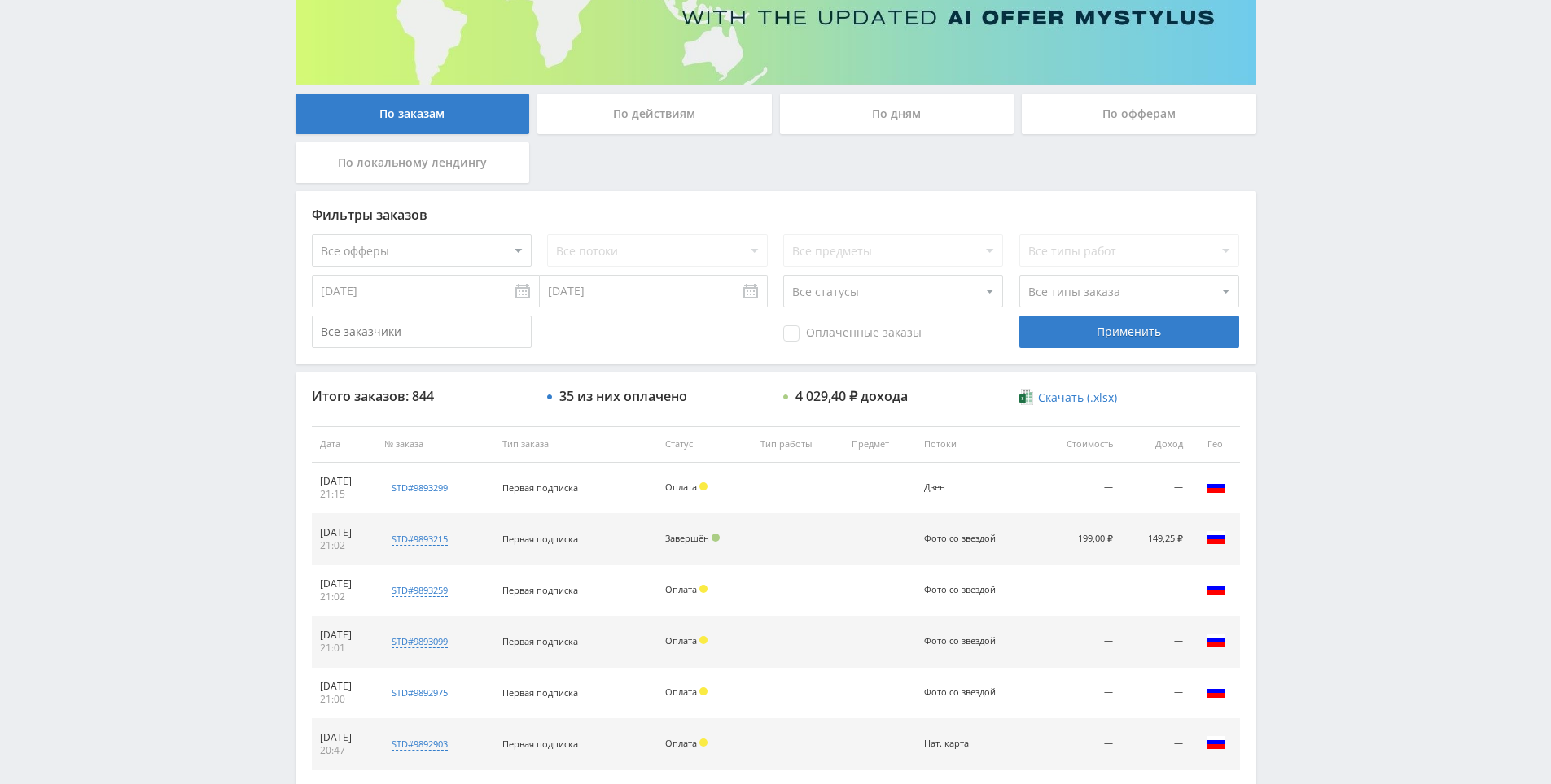
click at [1348, 156] on div "Telegram-канал Инструменты База знаний Ваш менеджер: [PERSON_NAME] Online @edug…" at bounding box center [776, 444] width 1551 height 1366
click at [1348, 158] on div "Telegram-канал Инструменты База знаний Ваш менеджер: [PERSON_NAME] Online @edug…" at bounding box center [776, 444] width 1551 height 1366
click at [1344, 152] on div "Telegram-канал Инструменты База знаний Ваш менеджер: [PERSON_NAME] Online @edug…" at bounding box center [776, 444] width 1551 height 1366
click at [1344, 155] on div "Telegram-канал Инструменты База знаний Ваш менеджер: [PERSON_NAME] Online @edug…" at bounding box center [776, 444] width 1551 height 1366
click at [1340, 145] on div "Telegram-канал Инструменты База знаний Ваш менеджер: [PERSON_NAME] Online @edug…" at bounding box center [776, 444] width 1551 height 1366
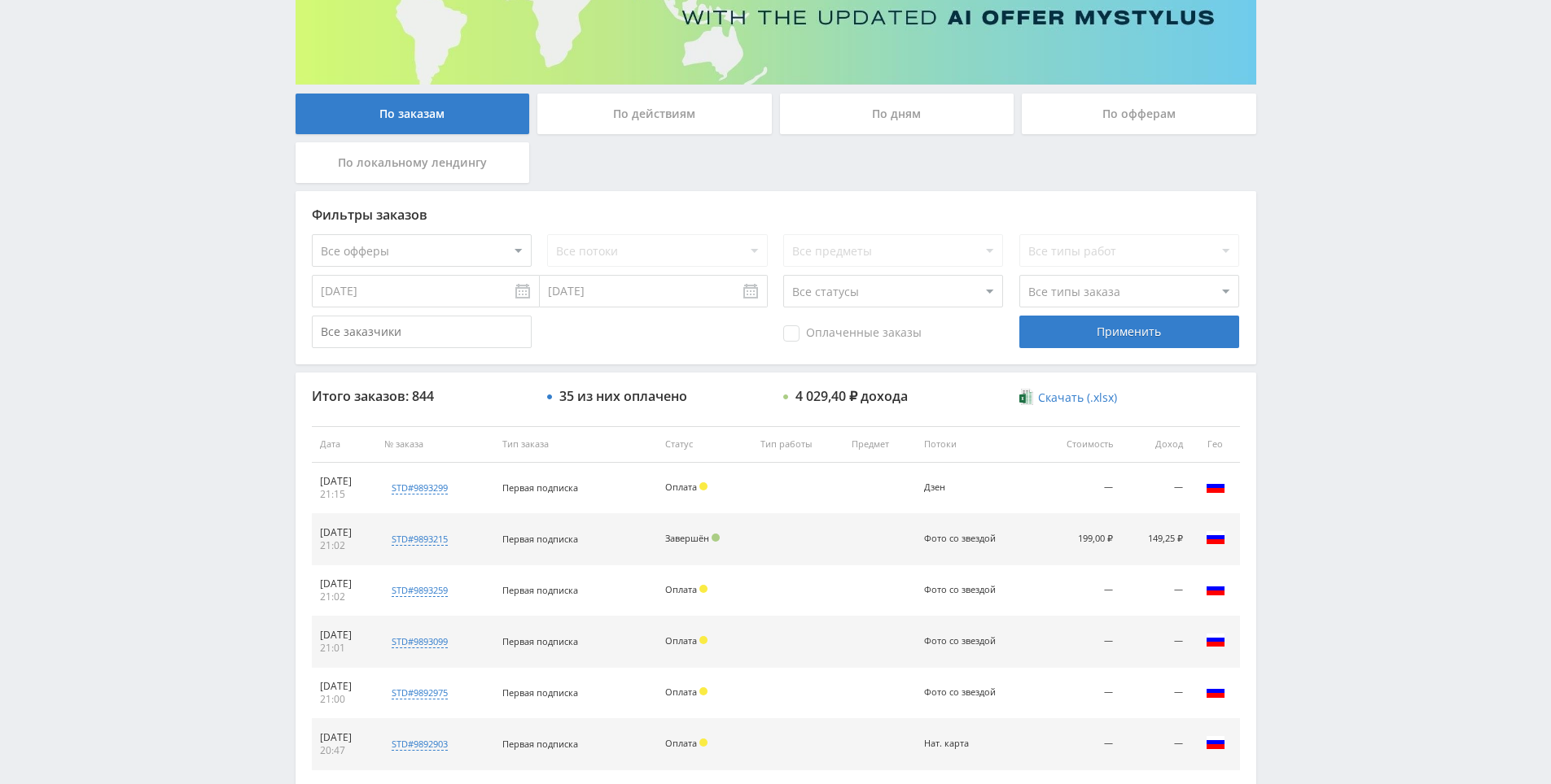
click at [1339, 154] on div "Telegram-канал Инструменты База знаний Ваш менеджер: [PERSON_NAME] Online @edug…" at bounding box center [776, 444] width 1551 height 1366
click at [1331, 138] on div "Telegram-канал Инструменты База знаний Ваш менеджер: [PERSON_NAME] Online @edug…" at bounding box center [776, 444] width 1551 height 1366
click at [1333, 144] on div "Telegram-канал Инструменты База знаний Ваш менеджер: [PERSON_NAME] Online @edug…" at bounding box center [776, 444] width 1551 height 1366
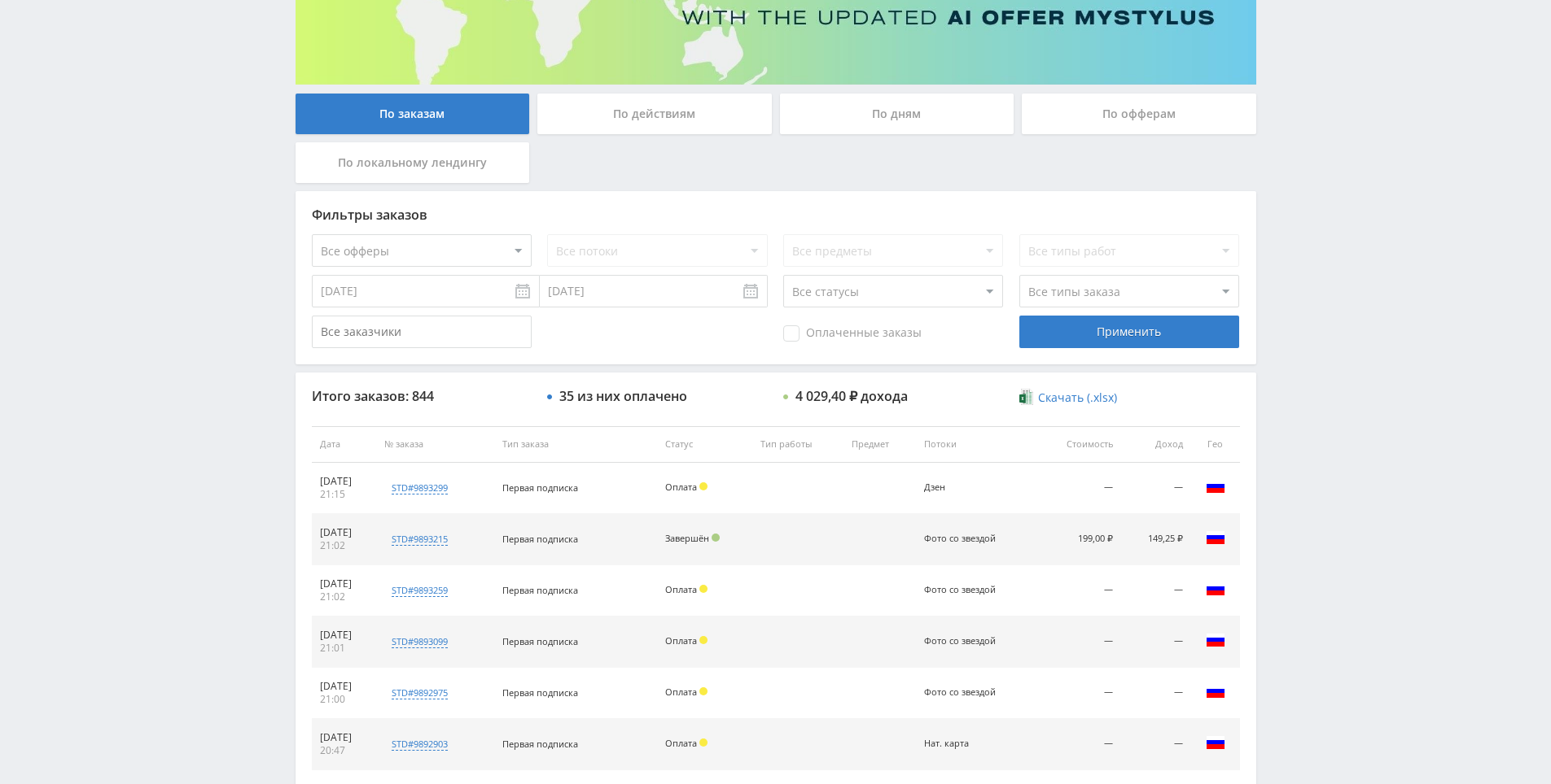
drag, startPoint x: 1333, startPoint y: 144, endPoint x: 1329, endPoint y: 135, distance: 9.8
click at [1329, 135] on div "Telegram-канал Инструменты База знаний Ваш менеджер: [PERSON_NAME] Online @edug…" at bounding box center [776, 444] width 1551 height 1366
click at [1326, 132] on div "Telegram-канал Инструменты База знаний Ваш менеджер: [PERSON_NAME] Online @edug…" at bounding box center [776, 444] width 1551 height 1366
click at [1379, 156] on div "Telegram-канал Инструменты База знаний Ваш менеджер: [PERSON_NAME] Online @edug…" at bounding box center [776, 444] width 1551 height 1366
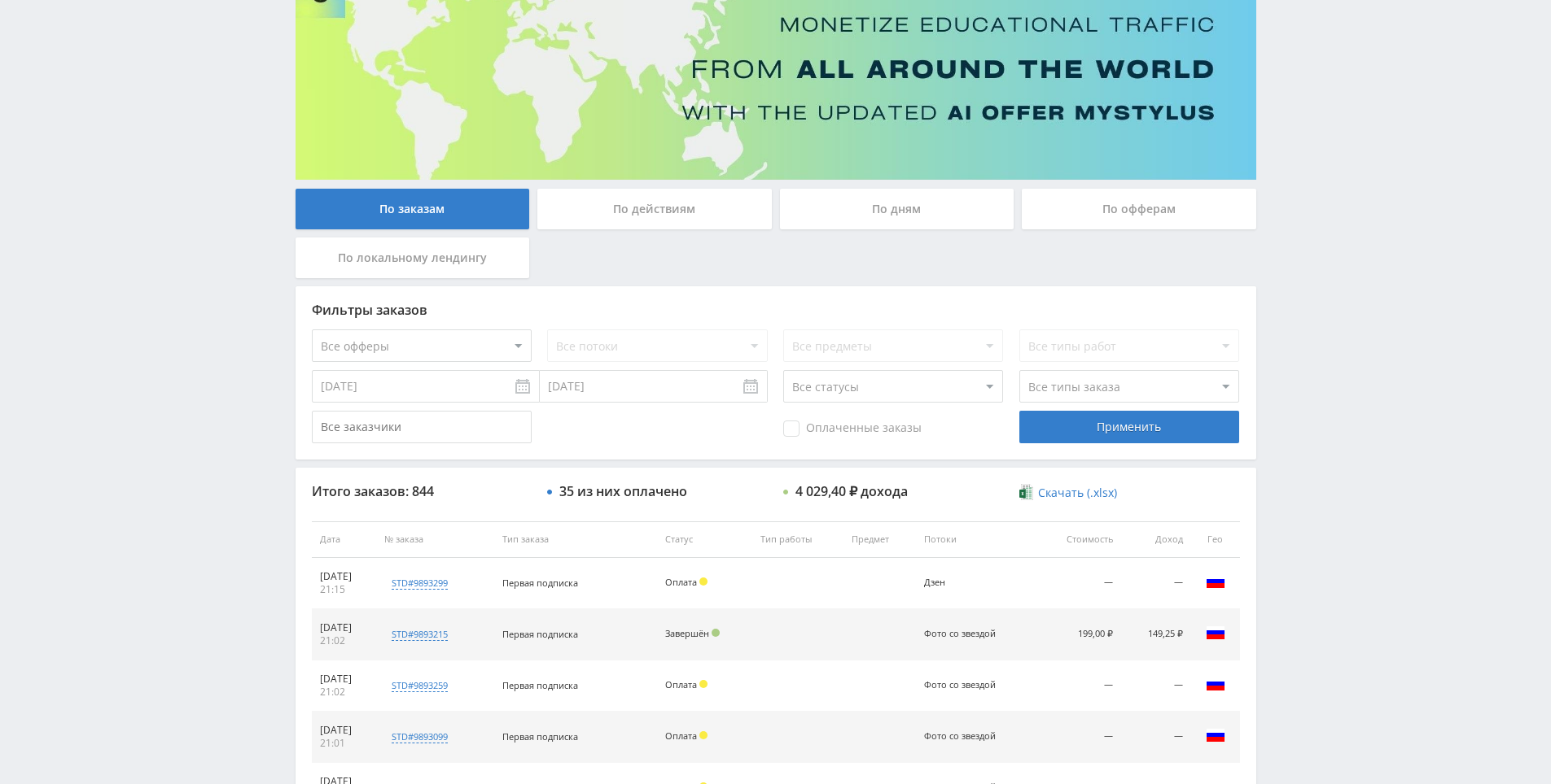
scroll to position [0, 0]
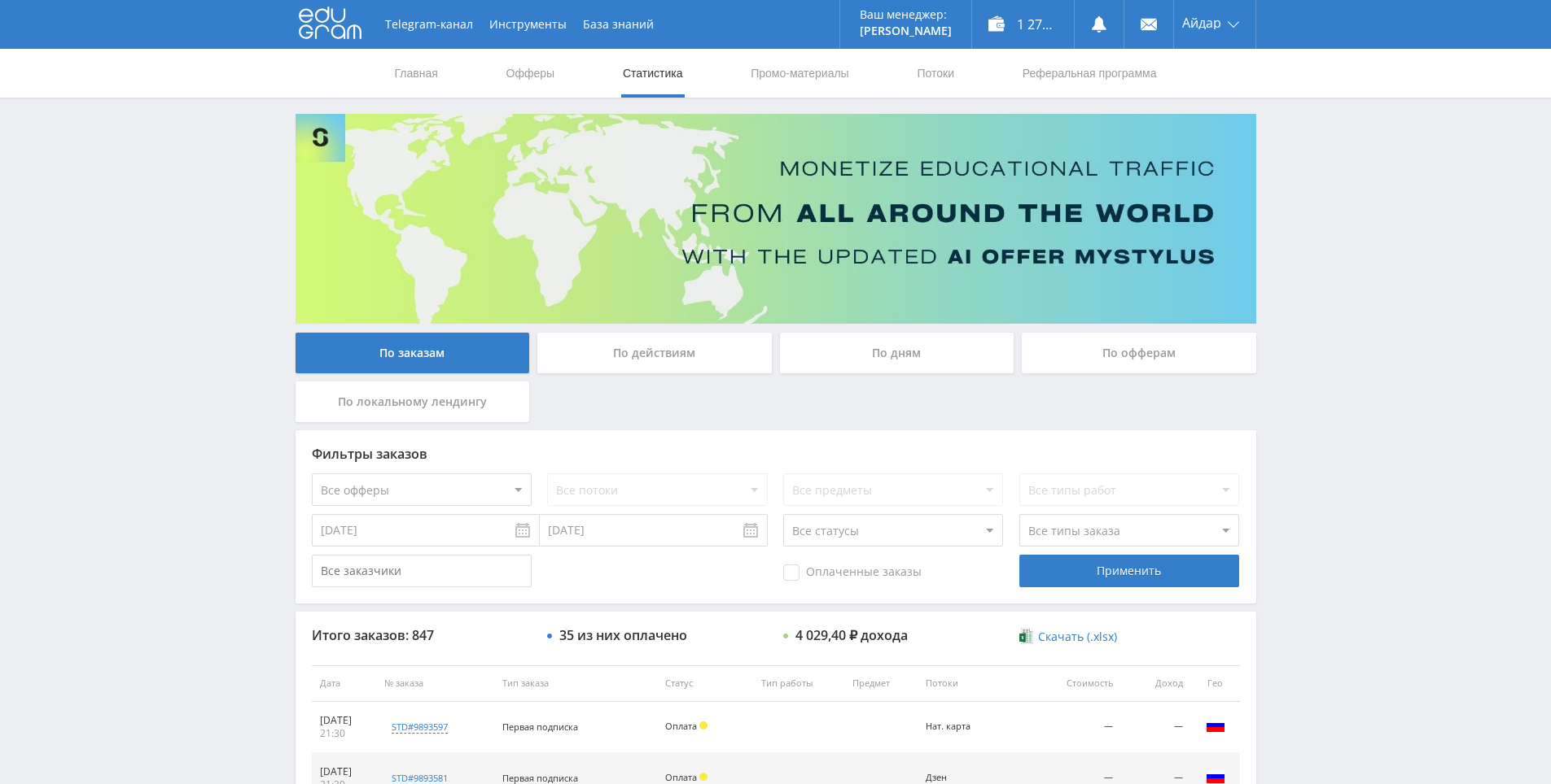
drag, startPoint x: 1377, startPoint y: 268, endPoint x: 1377, endPoint y: 251, distance: 17.0
click at [1360, 187] on div "Telegram-канал Инструменты База знаний Ваш менеджер: [PERSON_NAME] Online @edug…" at bounding box center [776, 683] width 1551 height 1366
click at [1357, 204] on div "Telegram-канал Инструменты База знаний Ваш менеджер: [PERSON_NAME] Online @edug…" at bounding box center [776, 683] width 1551 height 1366
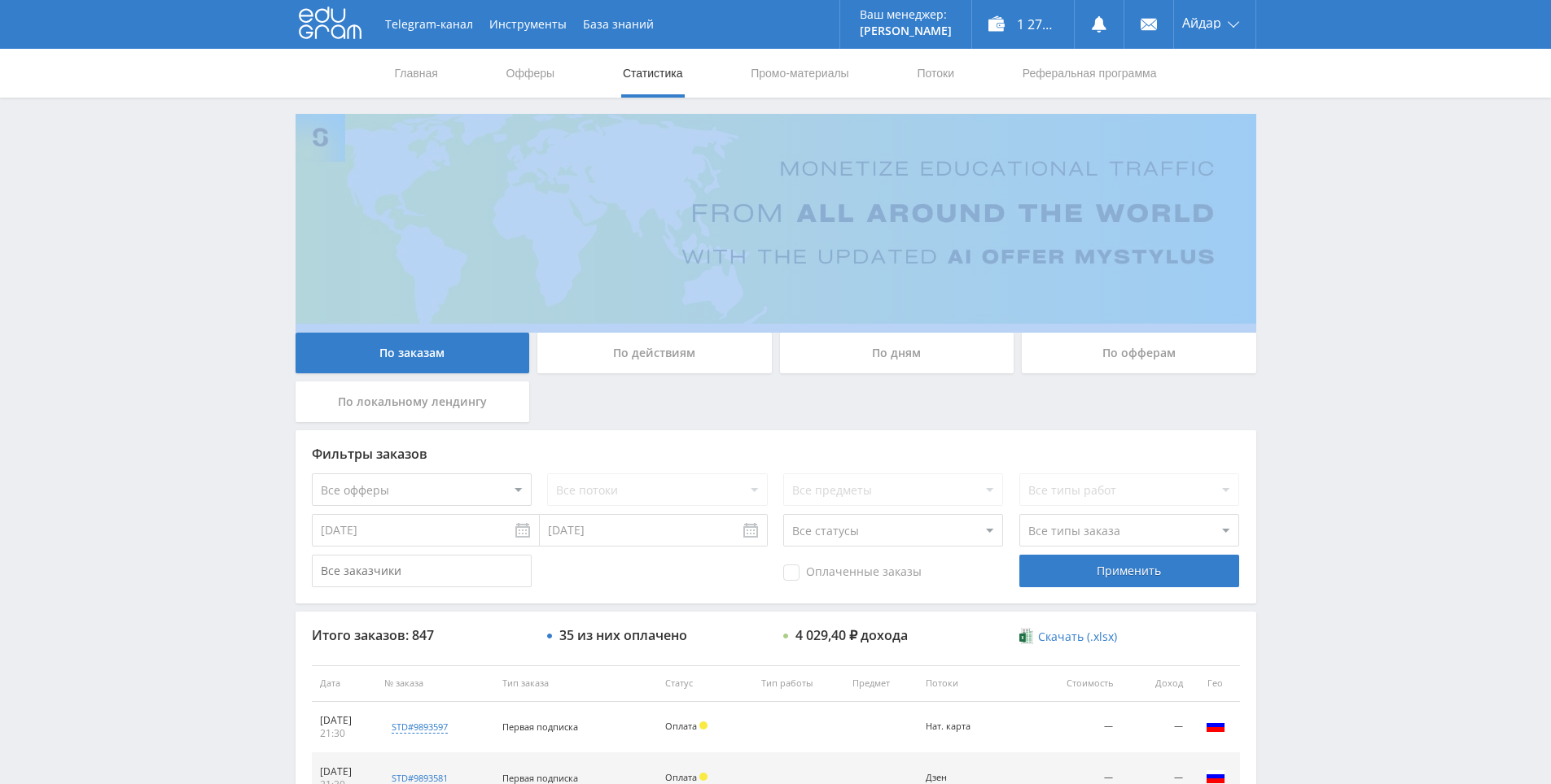
click at [1358, 205] on div "Telegram-канал Инструменты База знаний Ваш менеджер: [PERSON_NAME] Online @edug…" at bounding box center [776, 683] width 1551 height 1366
drag, startPoint x: 1358, startPoint y: 205, endPoint x: 1346, endPoint y: 156, distance: 50.4
click at [1346, 156] on div "Telegram-канал Инструменты База знаний Ваш менеджер: [PERSON_NAME] Online @edug…" at bounding box center [776, 683] width 1551 height 1366
click at [1346, 158] on div "Telegram-канал Инструменты База знаний Ваш менеджер: [PERSON_NAME] Online @edug…" at bounding box center [776, 683] width 1551 height 1366
click at [1342, 146] on div "Telegram-канал Инструменты База знаний Ваш менеджер: [PERSON_NAME] Online @edug…" at bounding box center [776, 683] width 1551 height 1366
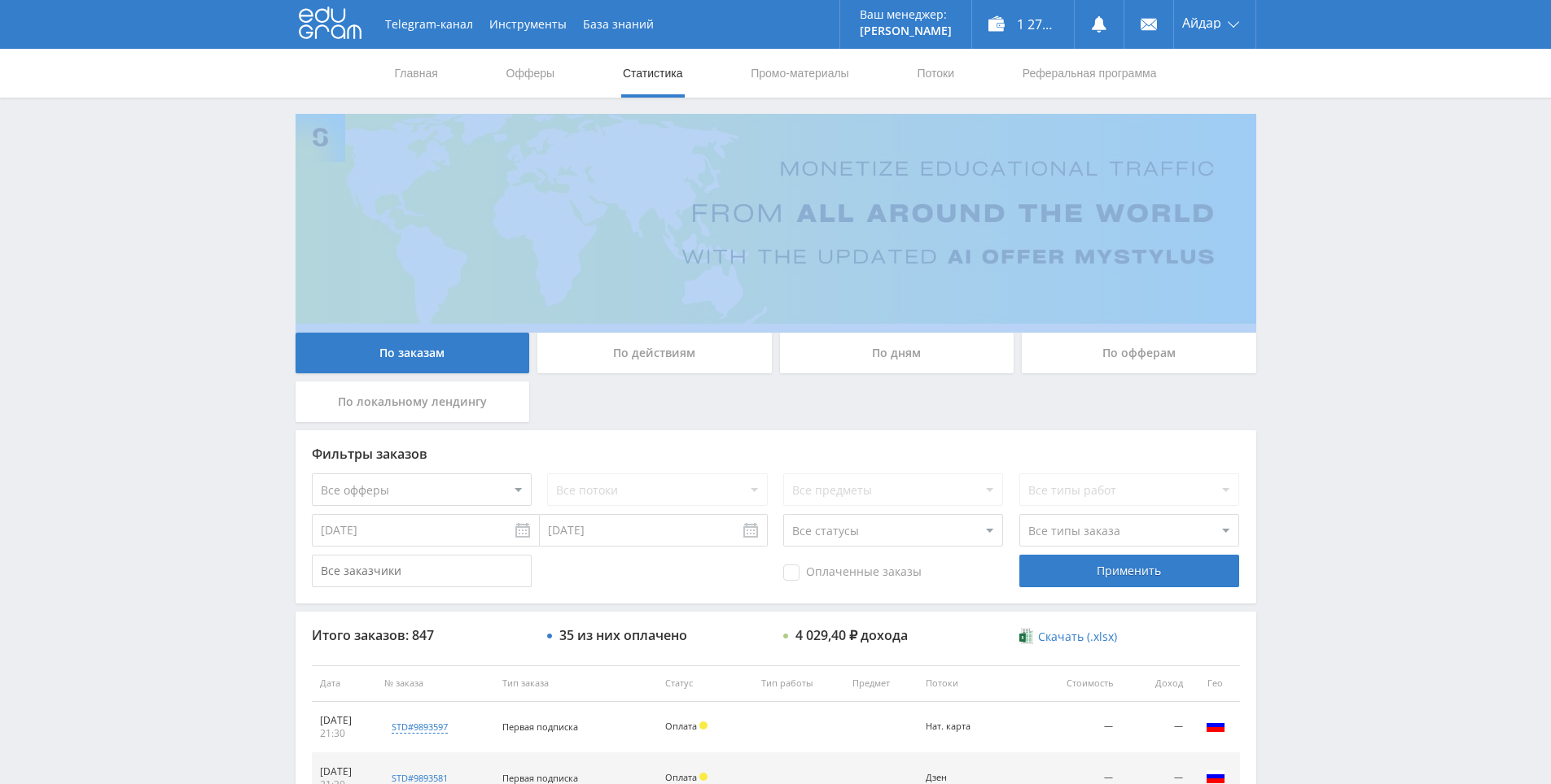
click at [1342, 152] on div "Telegram-канал Инструменты База знаний Ваш менеджер: [PERSON_NAME] Online @edug…" at bounding box center [776, 683] width 1551 height 1366
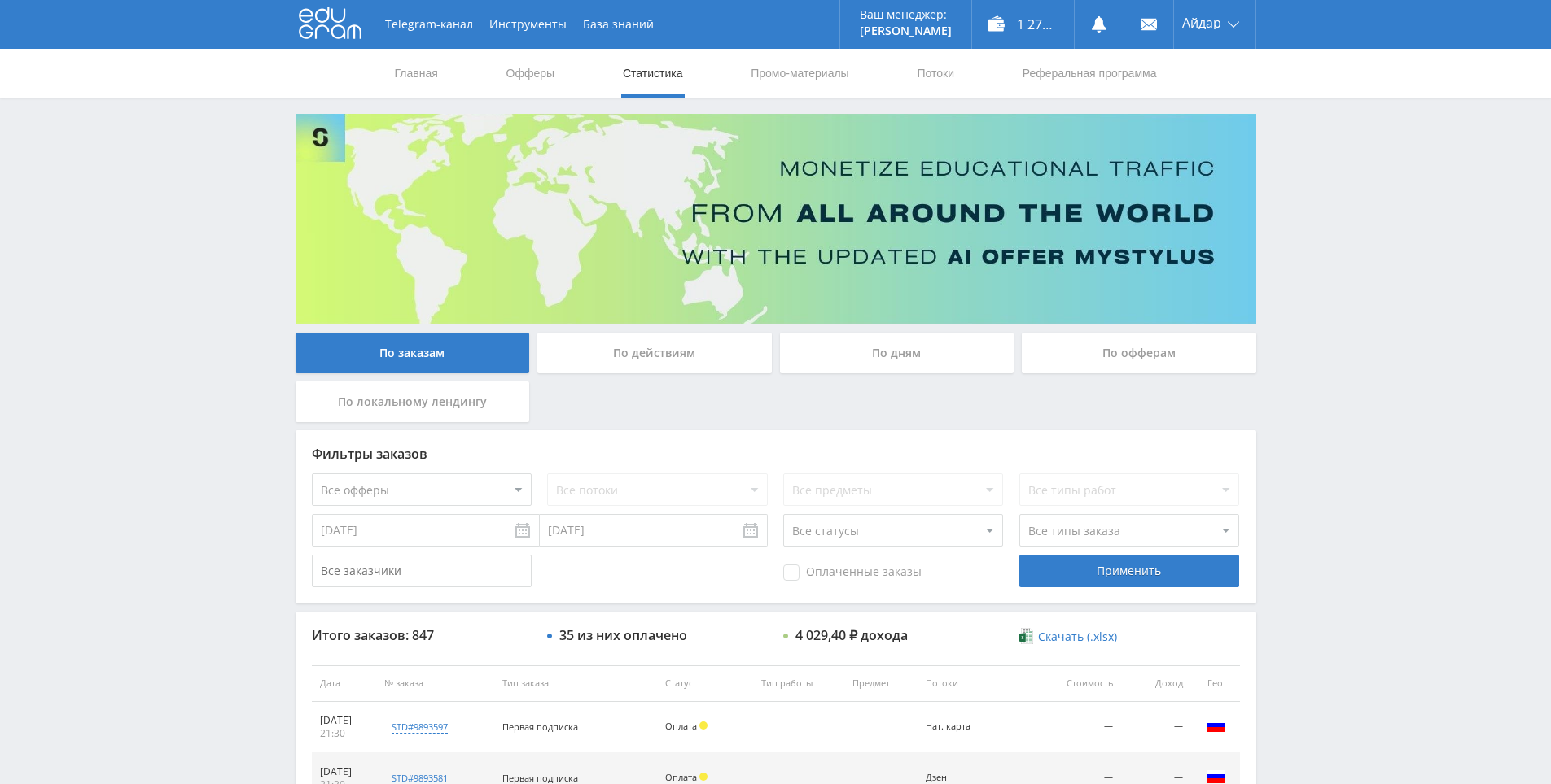
click at [1337, 112] on div "Telegram-канал Инструменты База знаний Ваш менеджер: [PERSON_NAME] Online @edug…" at bounding box center [776, 683] width 1551 height 1366
click at [1342, 177] on div "Telegram-канал Инструменты База знаний Ваш менеджер: [PERSON_NAME] Online @edug…" at bounding box center [776, 683] width 1551 height 1366
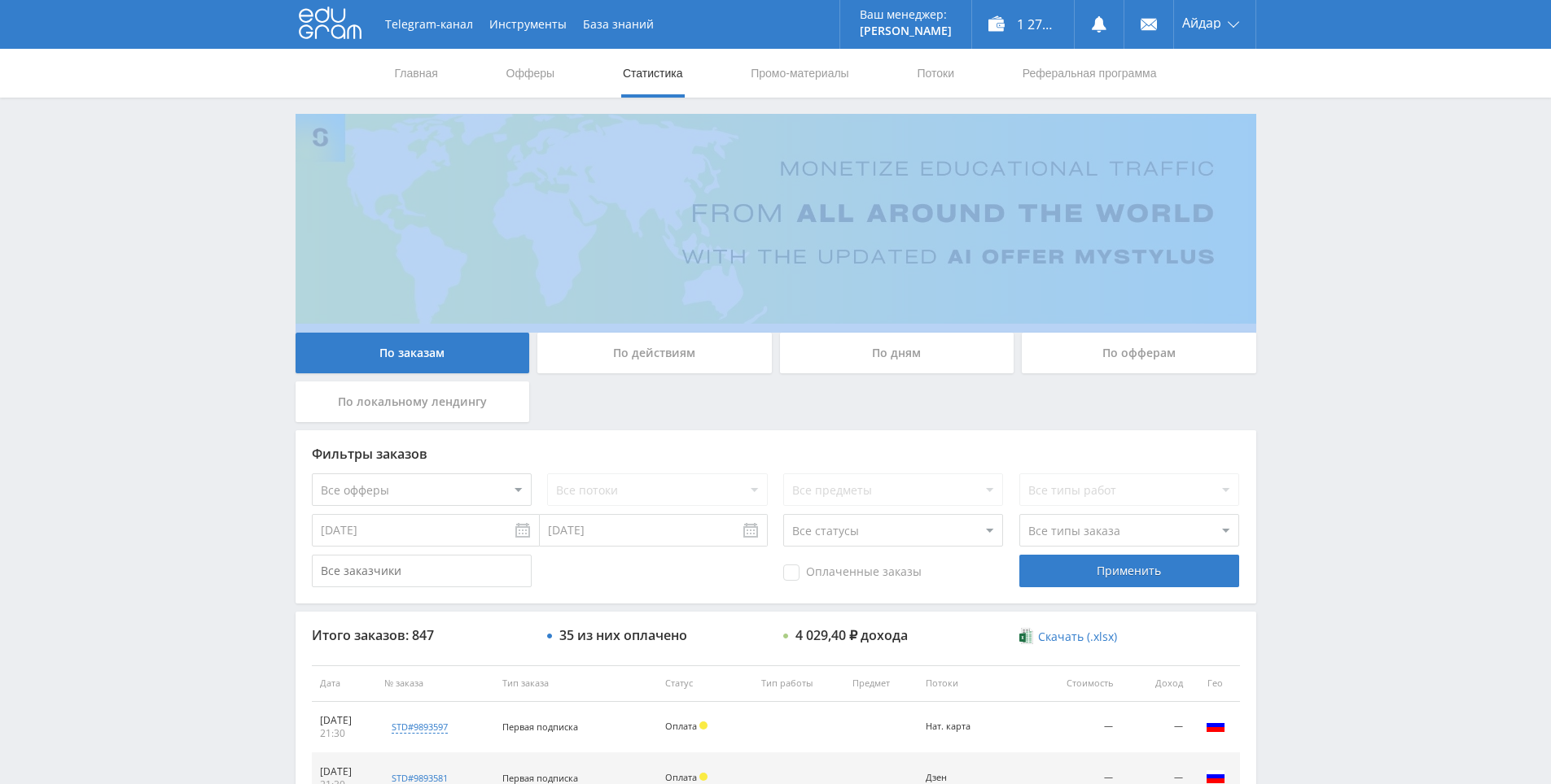
click at [1342, 177] on div "Telegram-канал Инструменты База знаний Ваш менеджер: [PERSON_NAME] Online @edug…" at bounding box center [776, 683] width 1551 height 1366
click at [1321, 134] on div "Telegram-канал Инструменты База знаний Ваш менеджер: [PERSON_NAME] Online @edug…" at bounding box center [776, 683] width 1551 height 1366
click at [1323, 142] on div "Telegram-канал Инструменты База знаний Ваш менеджер: [PERSON_NAME] Online @edug…" at bounding box center [776, 683] width 1551 height 1366
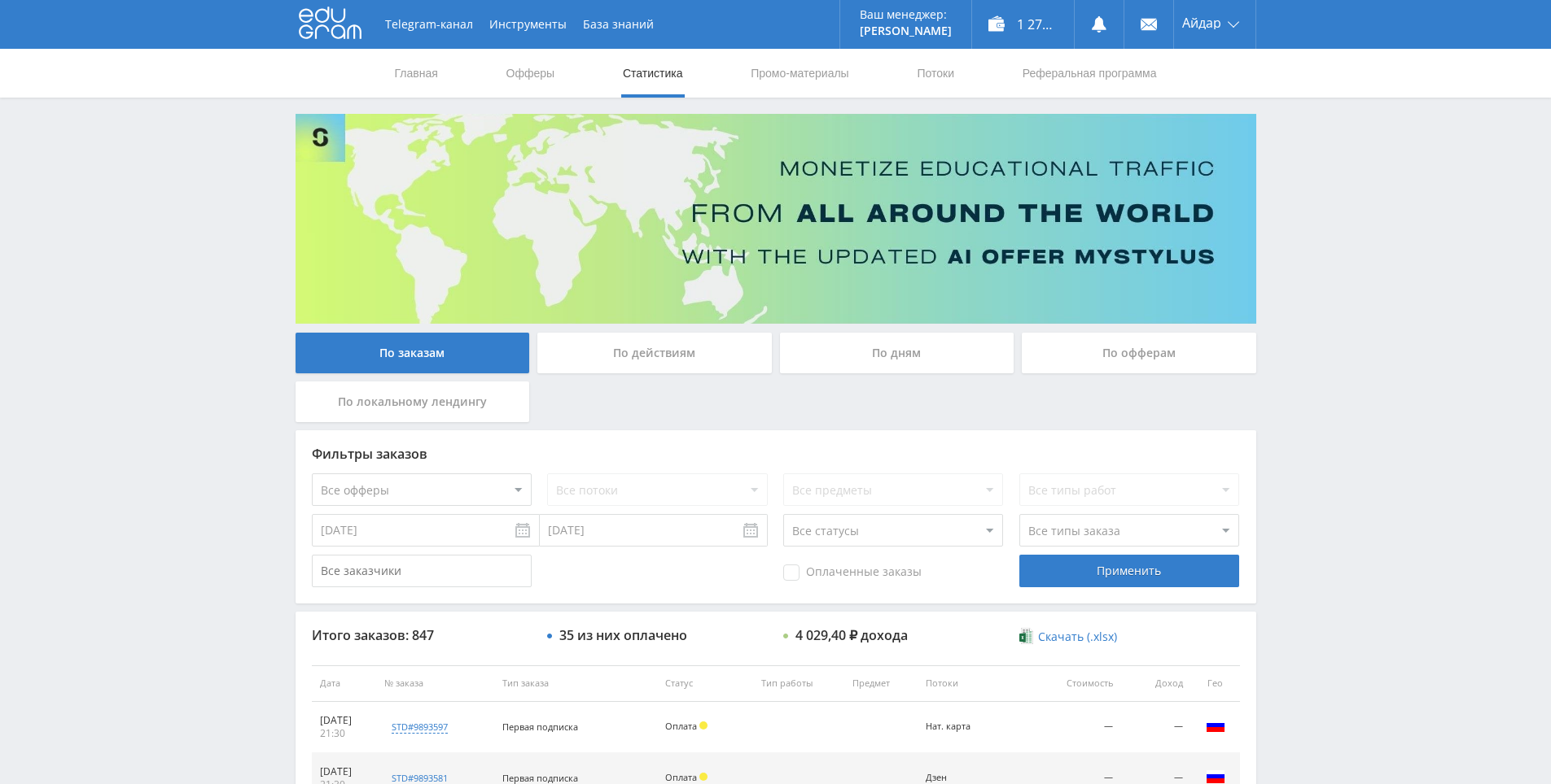
click at [1320, 113] on div "Telegram-канал Инструменты База знаний Ваш менеджер: [PERSON_NAME] Online @edug…" at bounding box center [776, 683] width 1551 height 1366
click at [1361, 174] on div "Telegram-канал Инструменты База знаний Ваш менеджер: [PERSON_NAME] Online @edug…" at bounding box center [776, 683] width 1551 height 1366
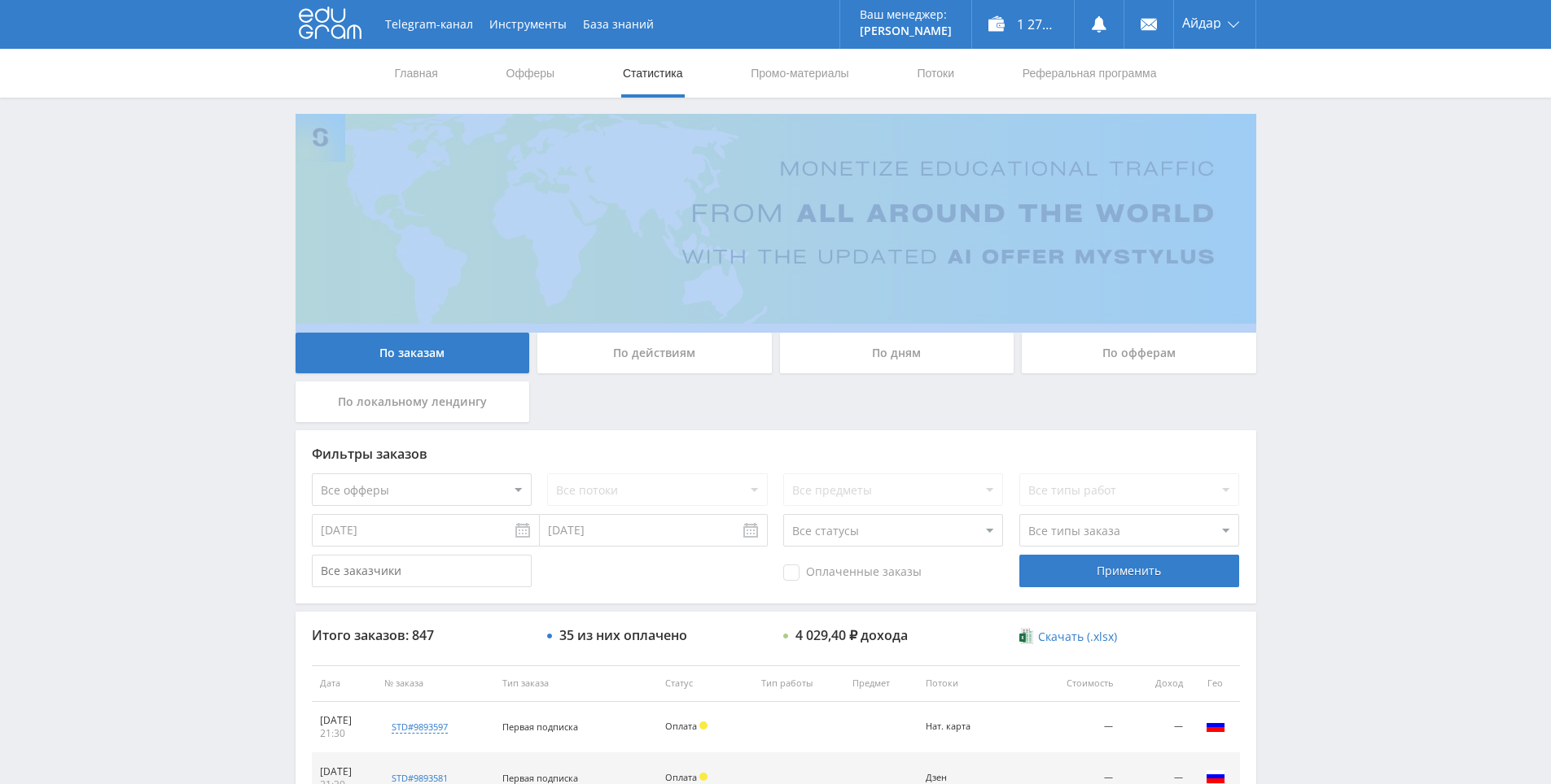
click at [1361, 174] on div "Telegram-канал Инструменты База знаний Ваш менеджер: [PERSON_NAME] Online @edug…" at bounding box center [776, 683] width 1551 height 1366
click at [1337, 134] on div "Telegram-канал Инструменты База знаний Ваш менеджер: [PERSON_NAME] Online @edug…" at bounding box center [776, 683] width 1551 height 1366
drag, startPoint x: 1337, startPoint y: 135, endPoint x: 1347, endPoint y: 151, distance: 18.9
click at [1340, 142] on div "Telegram-канал Инструменты База знаний Ваш менеджер: [PERSON_NAME] Online @edug…" at bounding box center [776, 683] width 1551 height 1366
click at [1347, 151] on div "Telegram-канал Инструменты База знаний Ваш менеджер: [PERSON_NAME] Online @edug…" at bounding box center [776, 683] width 1551 height 1366
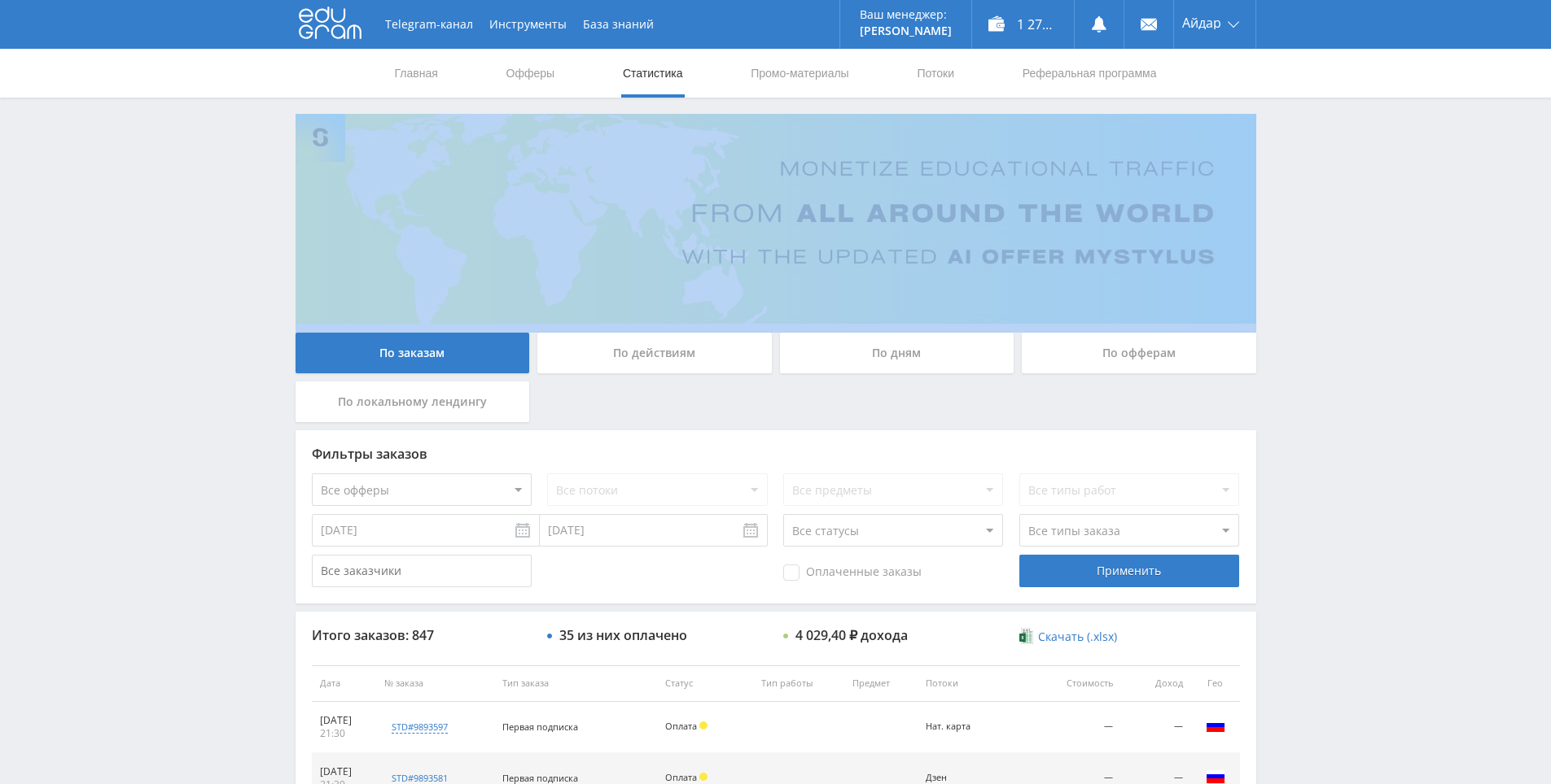
click at [1348, 152] on div "Telegram-канал Инструменты База знаний Ваш менеджер: [PERSON_NAME] Online @edug…" at bounding box center [776, 683] width 1551 height 1366
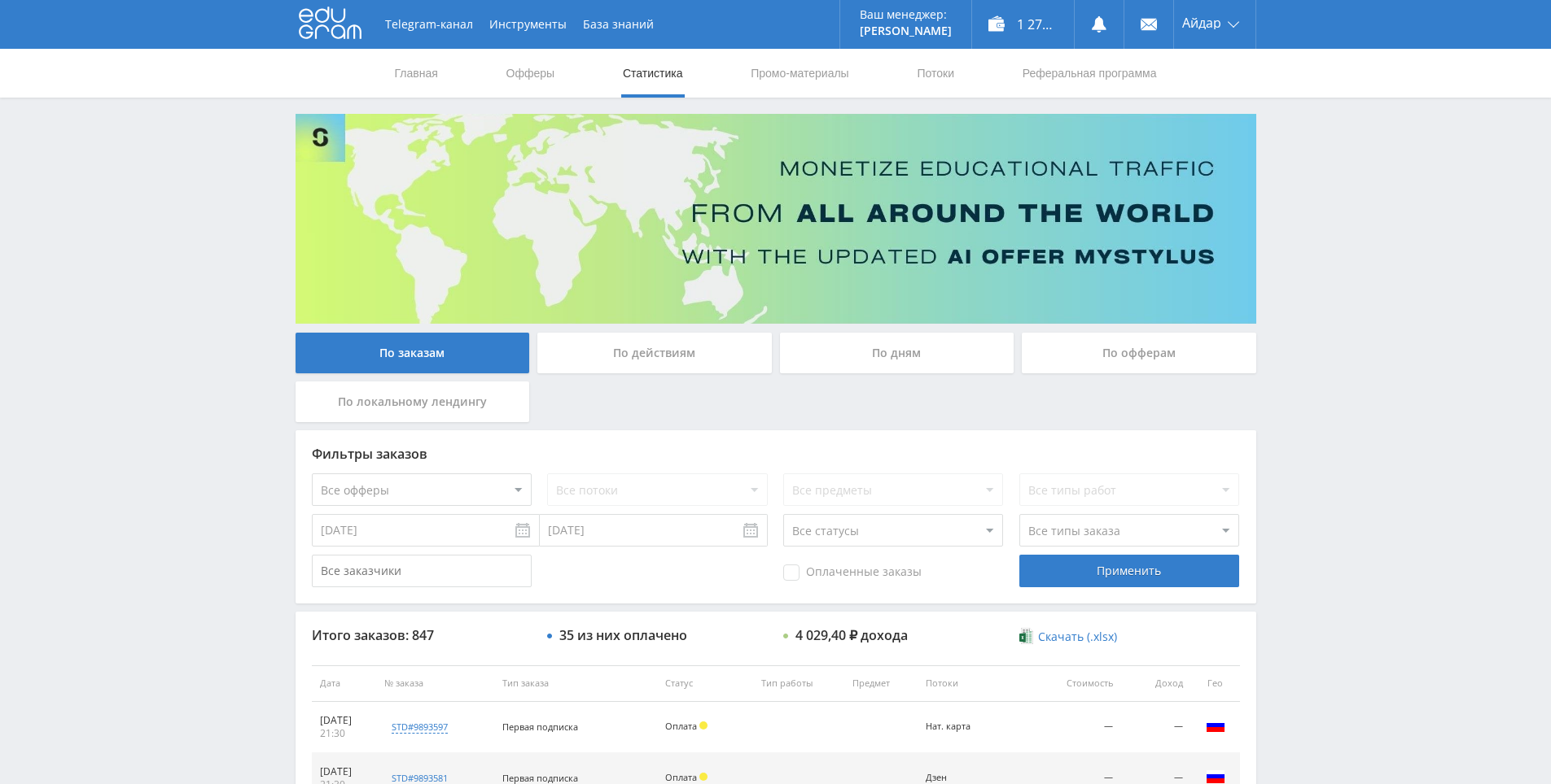
click at [1316, 108] on div "Telegram-канал Инструменты База знаний Ваш менеджер: [PERSON_NAME] Online @edug…" at bounding box center [776, 683] width 1551 height 1366
click at [1342, 144] on div "Telegram-канал Инструменты База знаний Ваш менеджер: [PERSON_NAME] Online @edug…" at bounding box center [776, 683] width 1551 height 1366
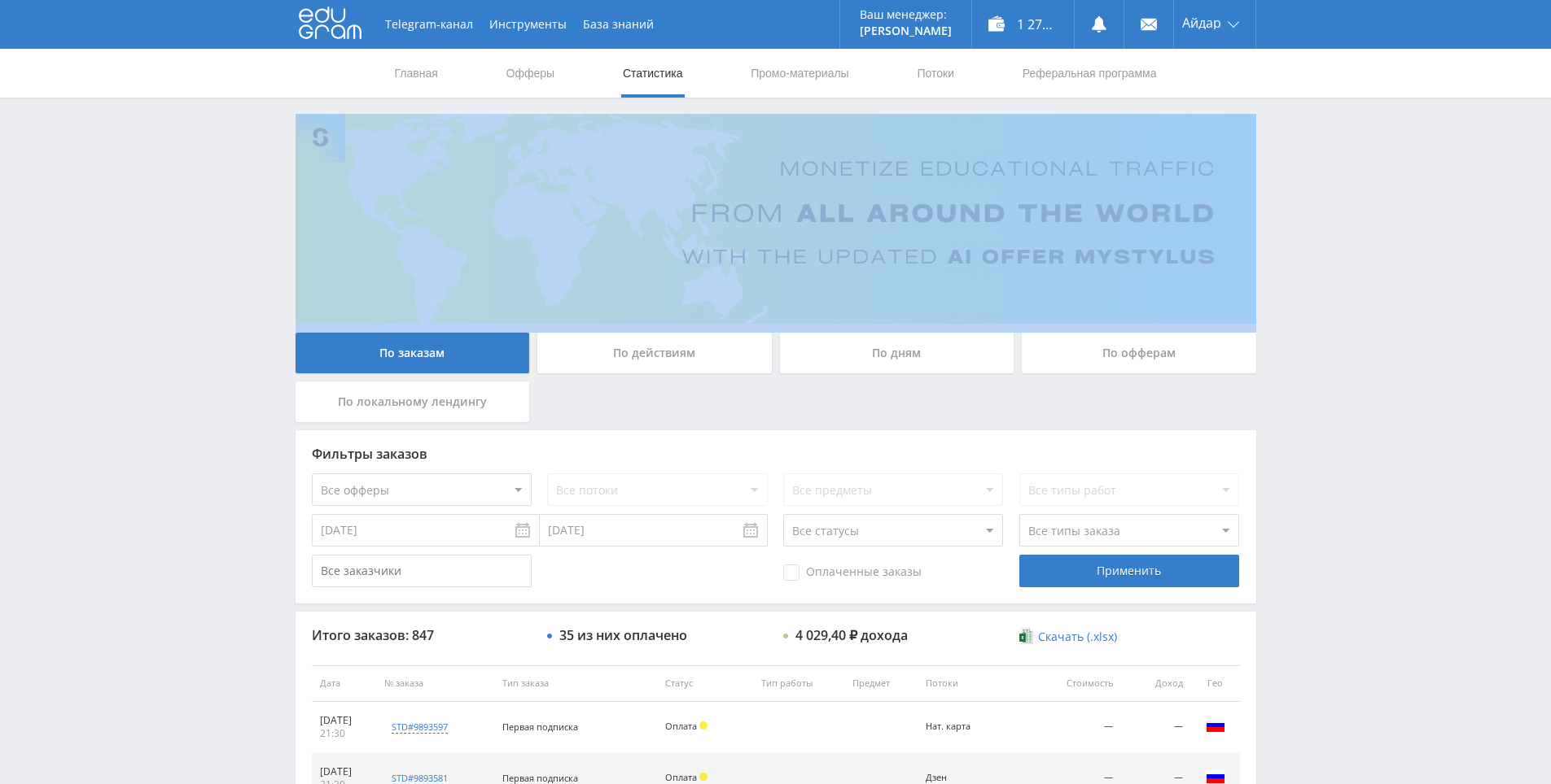
click at [1342, 144] on div "Telegram-канал Инструменты База знаний Ваш менеджер: [PERSON_NAME] Online @edug…" at bounding box center [776, 683] width 1551 height 1366
click at [1312, 122] on div "Telegram-канал Инструменты База знаний Ваш менеджер: [PERSON_NAME] Online @edug…" at bounding box center [776, 683] width 1551 height 1366
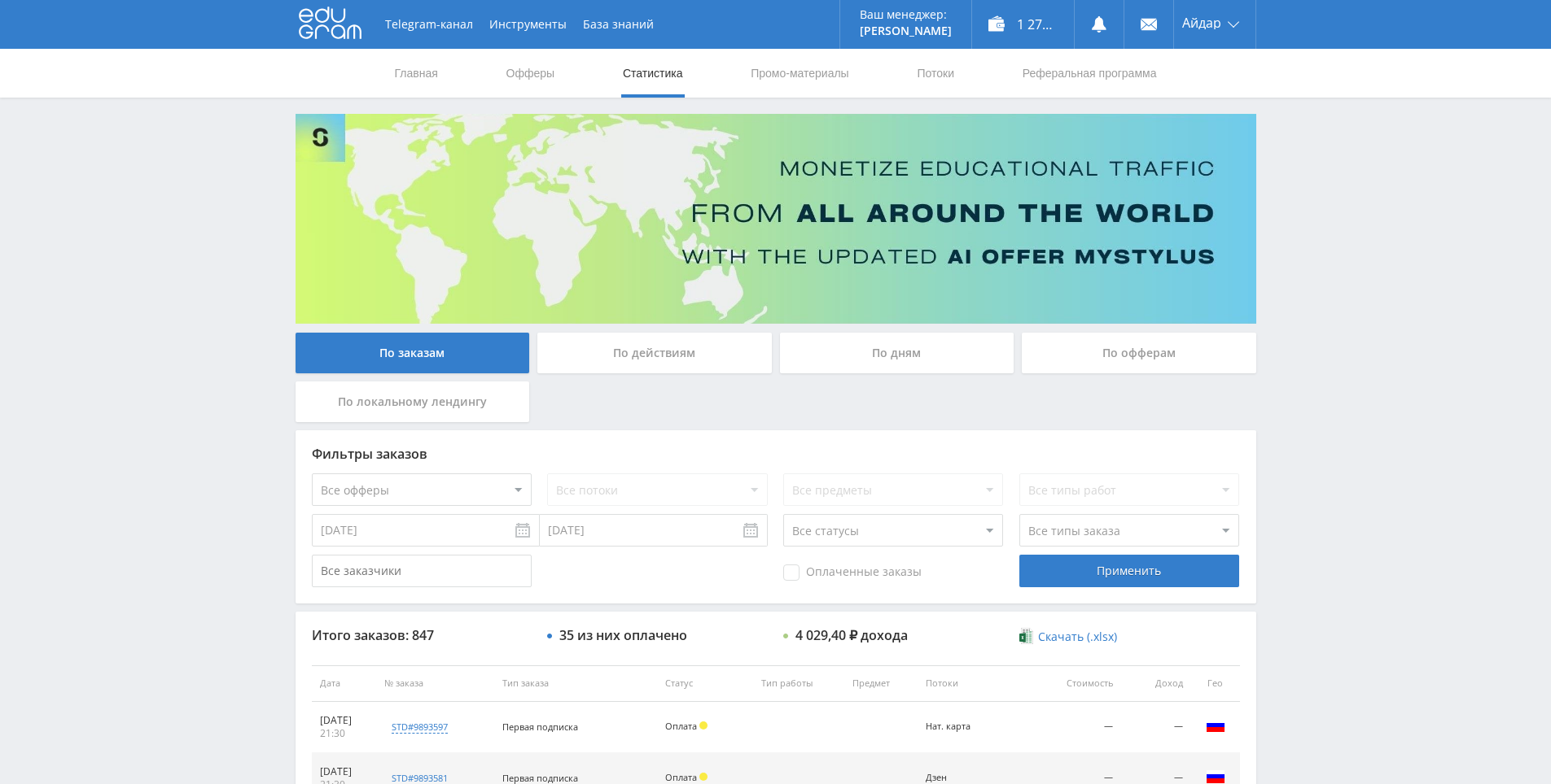
click at [1361, 165] on div "Telegram-канал Инструменты База знаний Ваш менеджер: [PERSON_NAME] Online @edug…" at bounding box center [776, 683] width 1551 height 1366
click at [1333, 137] on div "Telegram-канал Инструменты База знаний Ваш менеджер: [PERSON_NAME] Online @edug…" at bounding box center [776, 683] width 1551 height 1366
click at [1335, 145] on div "Telegram-канал Инструменты База знаний Ваш менеджер: [PERSON_NAME] Online @edug…" at bounding box center [776, 683] width 1551 height 1366
click at [1337, 149] on div "Telegram-канал Инструменты База знаний Ваш менеджер: [PERSON_NAME] Online @edug…" at bounding box center [776, 683] width 1551 height 1366
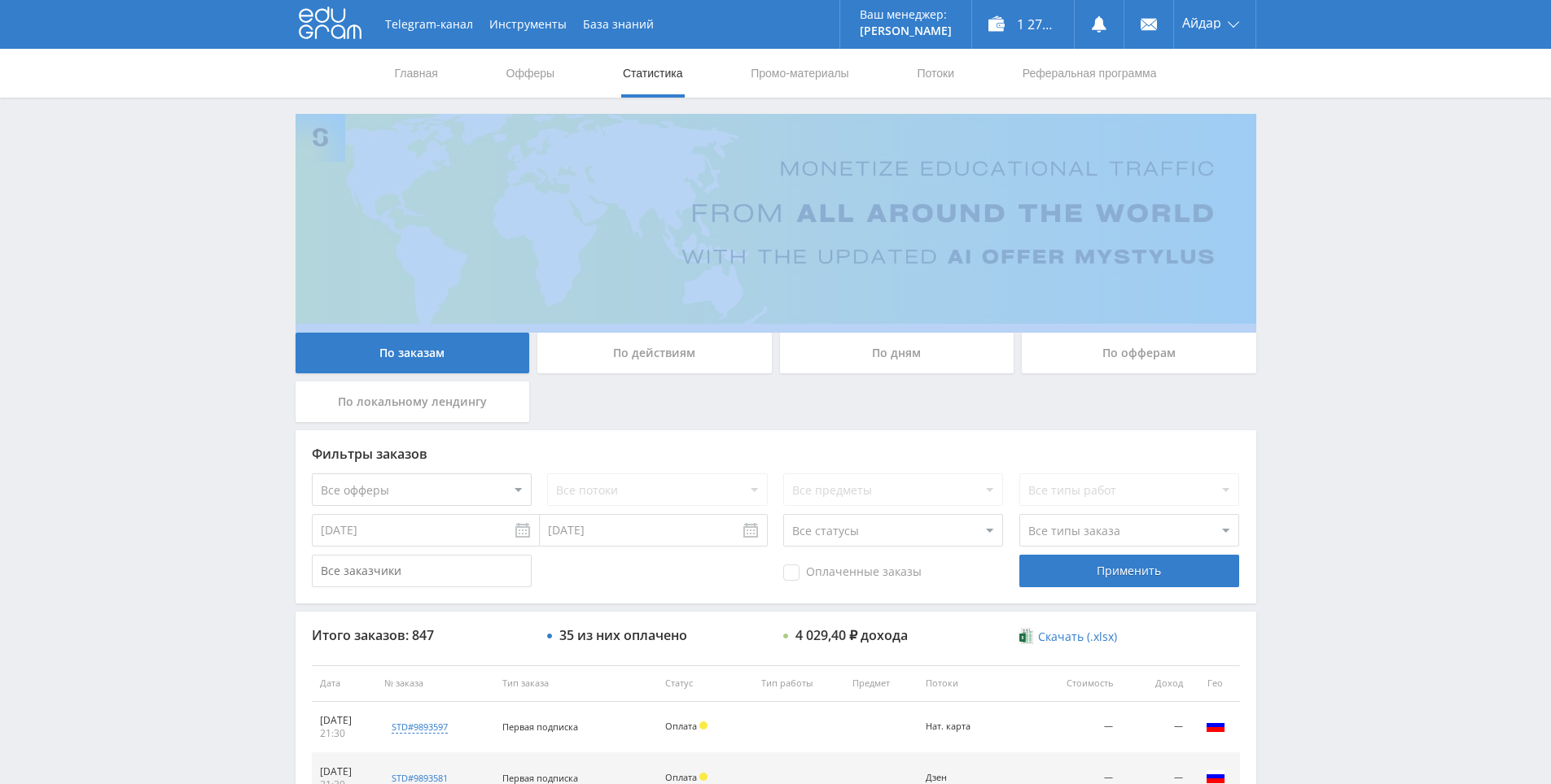
click at [1337, 149] on div "Telegram-канал Инструменты База знаний Ваш менеджер: [PERSON_NAME] Online @edug…" at bounding box center [776, 683] width 1551 height 1366
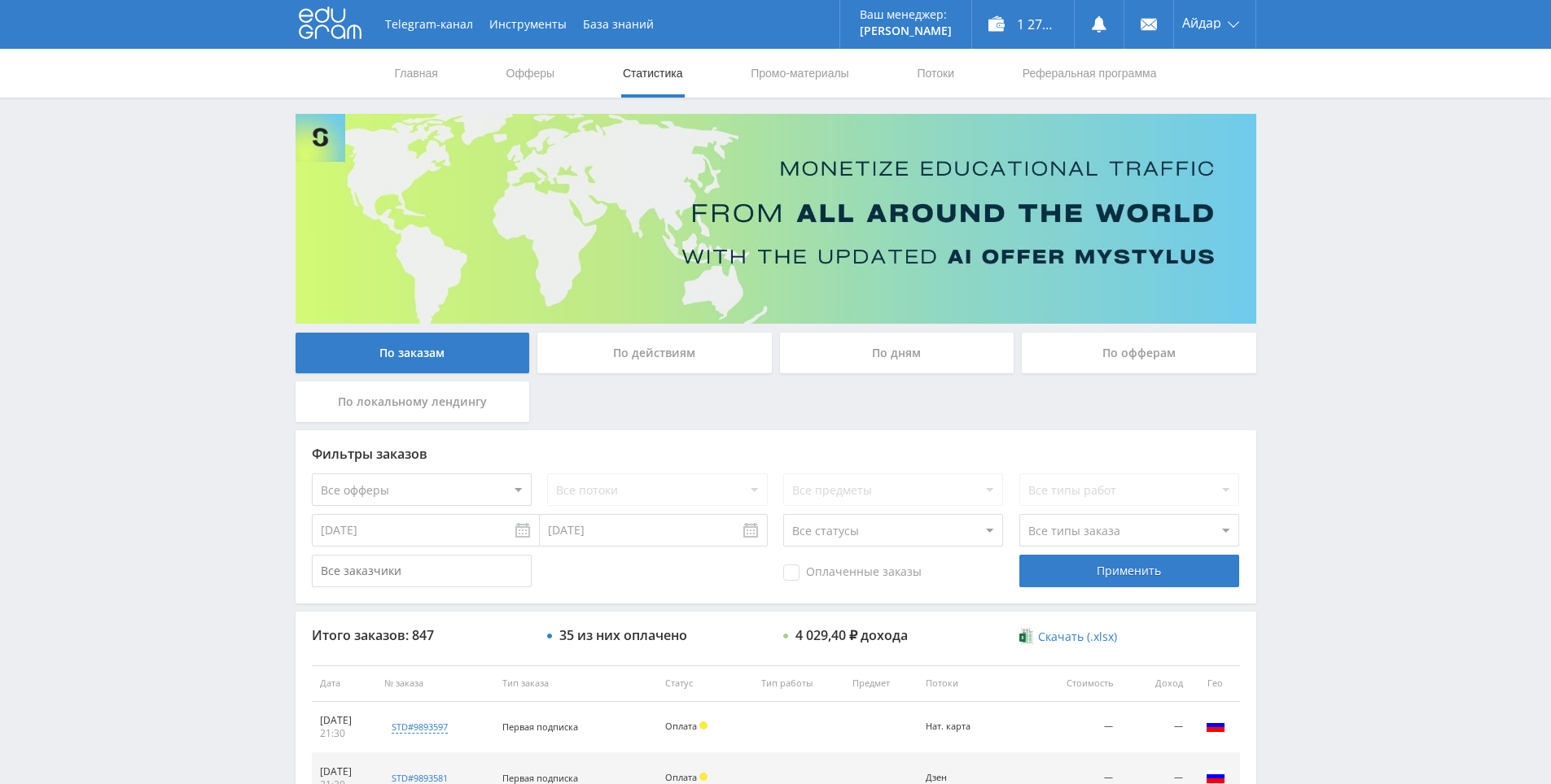
click at [1313, 108] on div "Telegram-канал Инструменты База знаний Ваш менеджер: [PERSON_NAME] Online @edug…" at bounding box center [776, 683] width 1551 height 1366
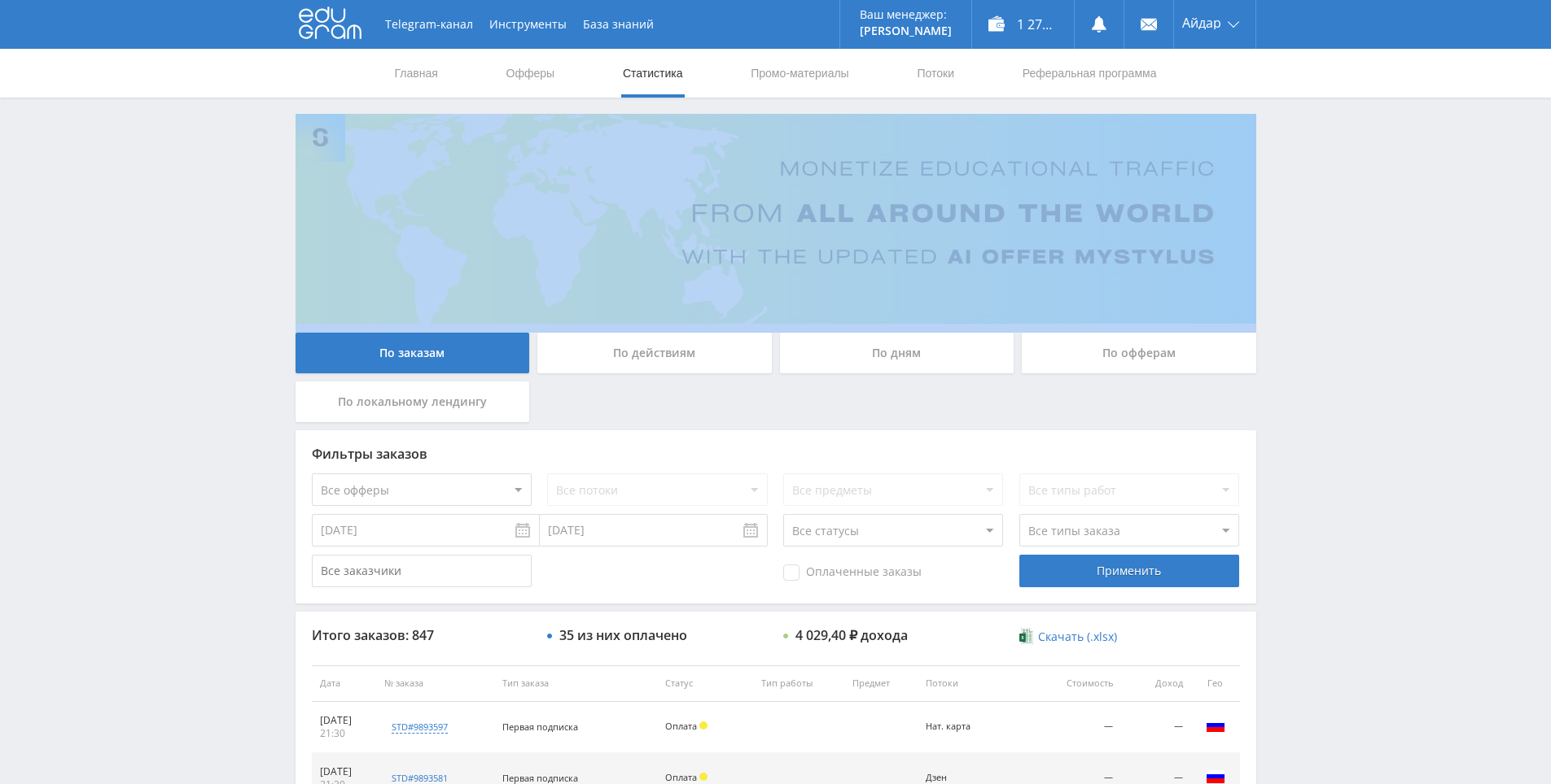
click at [1316, 113] on div "Telegram-канал Инструменты База знаний Ваш менеджер: [PERSON_NAME] Online @edug…" at bounding box center [776, 683] width 1551 height 1366
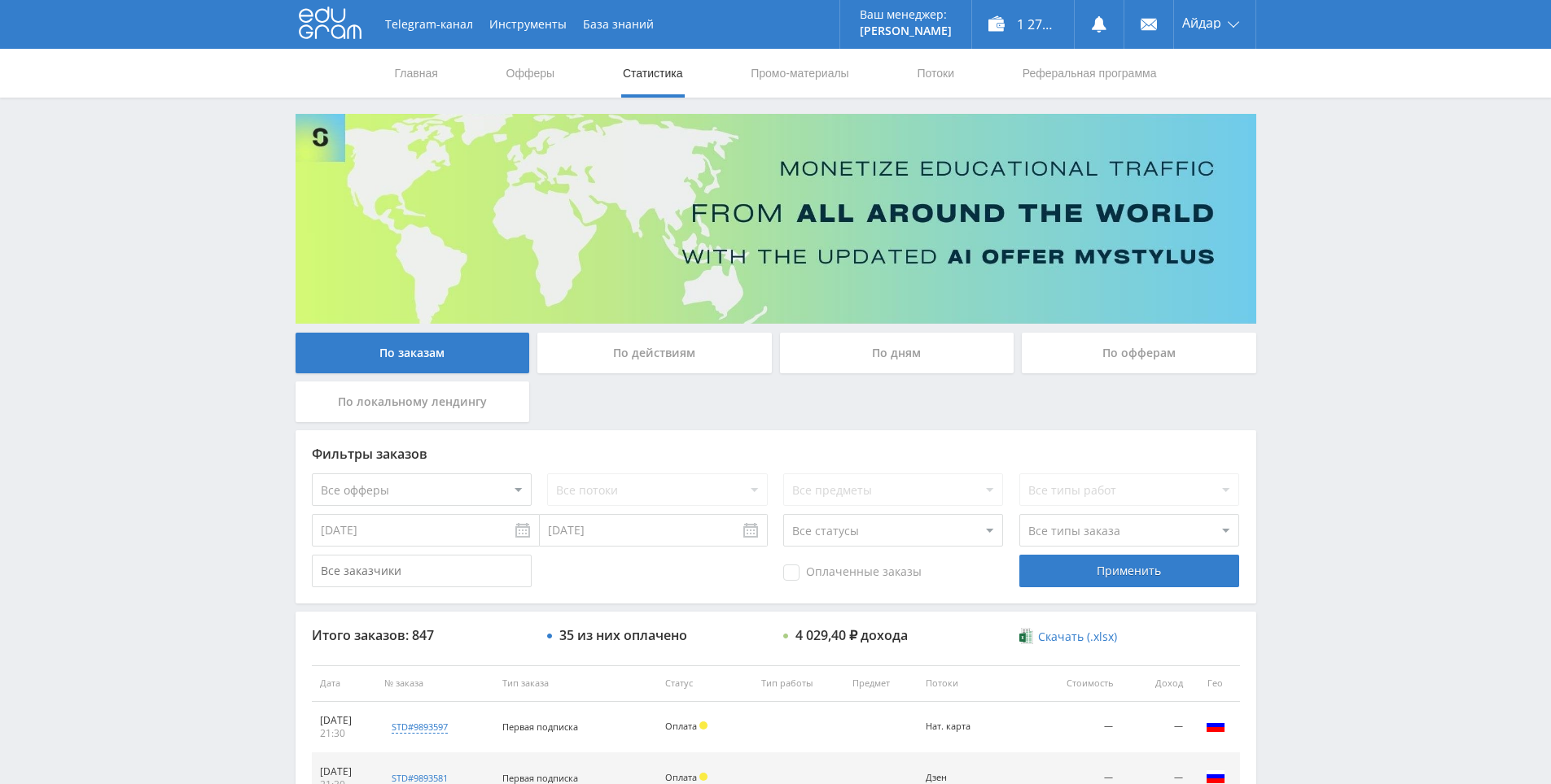
click at [1304, 102] on div "Telegram-канал Инструменты База знаний Ваш менеджер: [PERSON_NAME] Online @edug…" at bounding box center [776, 683] width 1551 height 1366
click at [1305, 105] on div "Telegram-канал Инструменты База знаний Ваш менеджер: [PERSON_NAME] Online @edug…" at bounding box center [776, 683] width 1551 height 1366
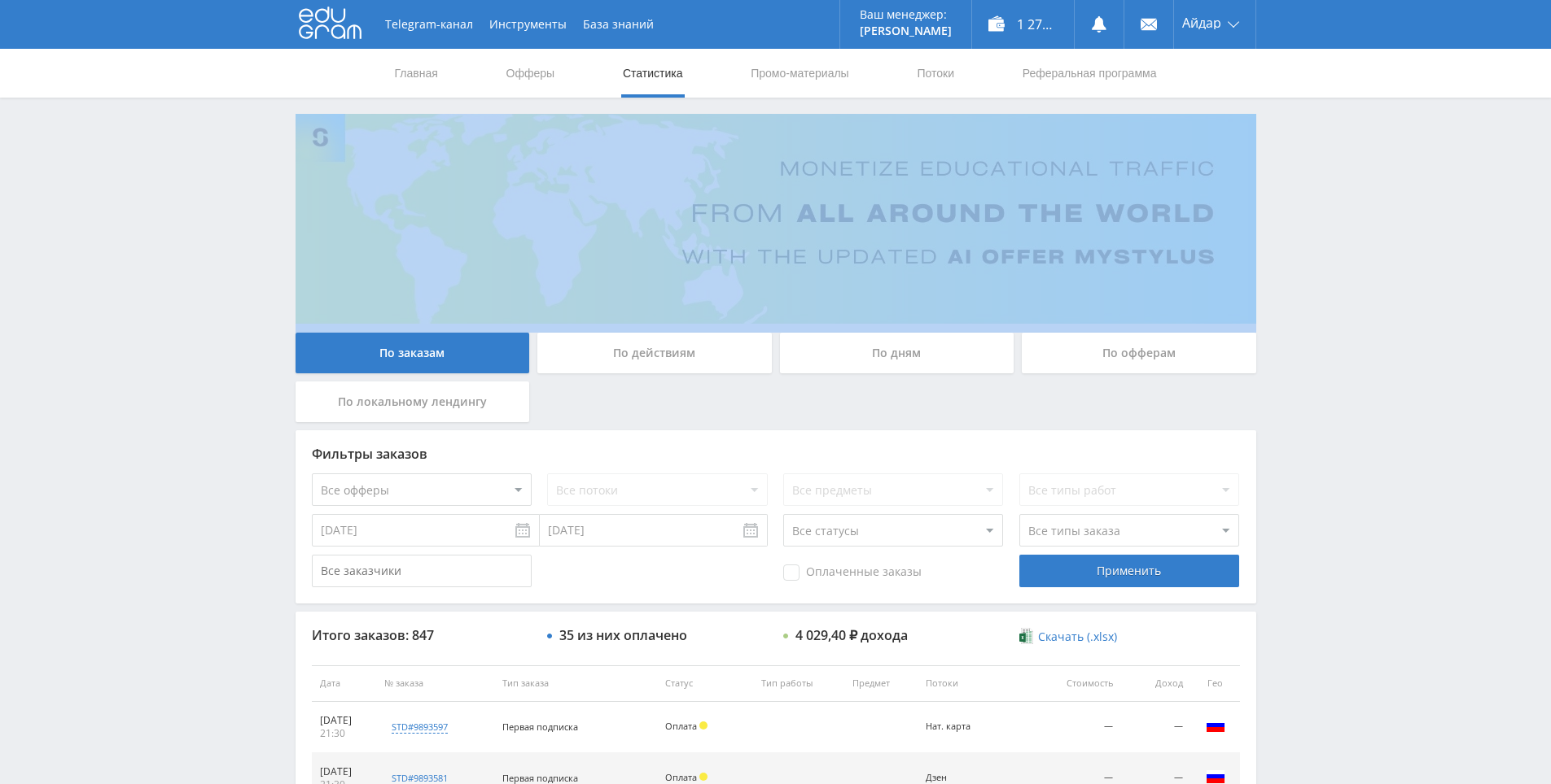
click at [1306, 106] on div "Telegram-канал Инструменты База знаний Ваш менеджер: [PERSON_NAME] Online @edug…" at bounding box center [776, 683] width 1551 height 1366
drag, startPoint x: 1306, startPoint y: 106, endPoint x: 1291, endPoint y: 97, distance: 17.5
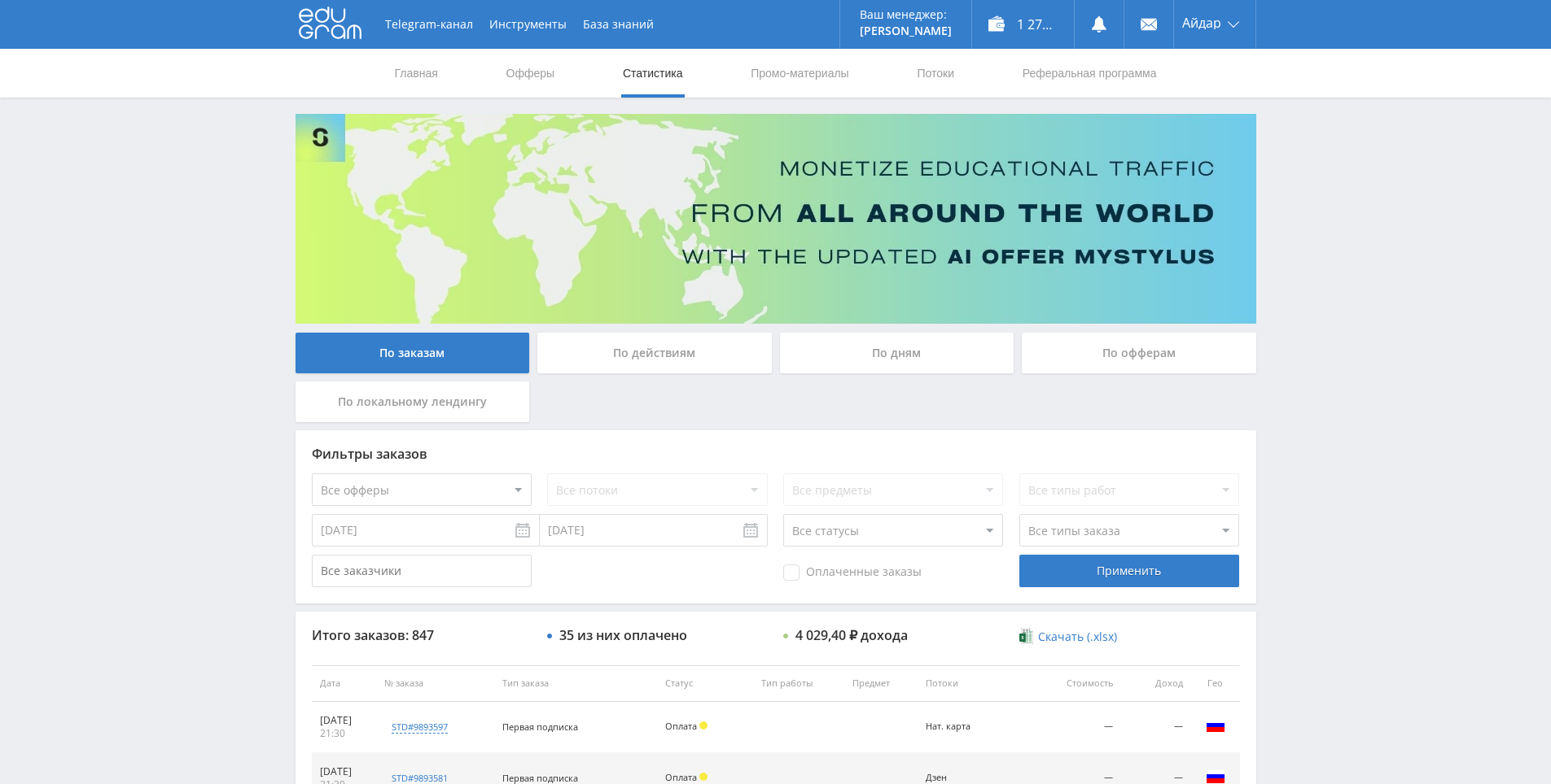
click at [1291, 97] on div "Главная Офферы Статистика Промо-материалы Потоки Реферальная программа" at bounding box center [776, 73] width 1551 height 48
drag, startPoint x: 1367, startPoint y: 294, endPoint x: 1313, endPoint y: 216, distance: 94.9
click at [1310, 207] on div "Telegram-канал Инструменты База знаний Ваш менеджер: [PERSON_NAME] Online @edug…" at bounding box center [776, 683] width 1551 height 1366
click at [1314, 225] on div "Telegram-канал Инструменты База знаний Ваш менеджер: [PERSON_NAME] Online @edug…" at bounding box center [776, 683] width 1551 height 1366
drag, startPoint x: 1278, startPoint y: 167, endPoint x: 1142, endPoint y: 8, distance: 209.2
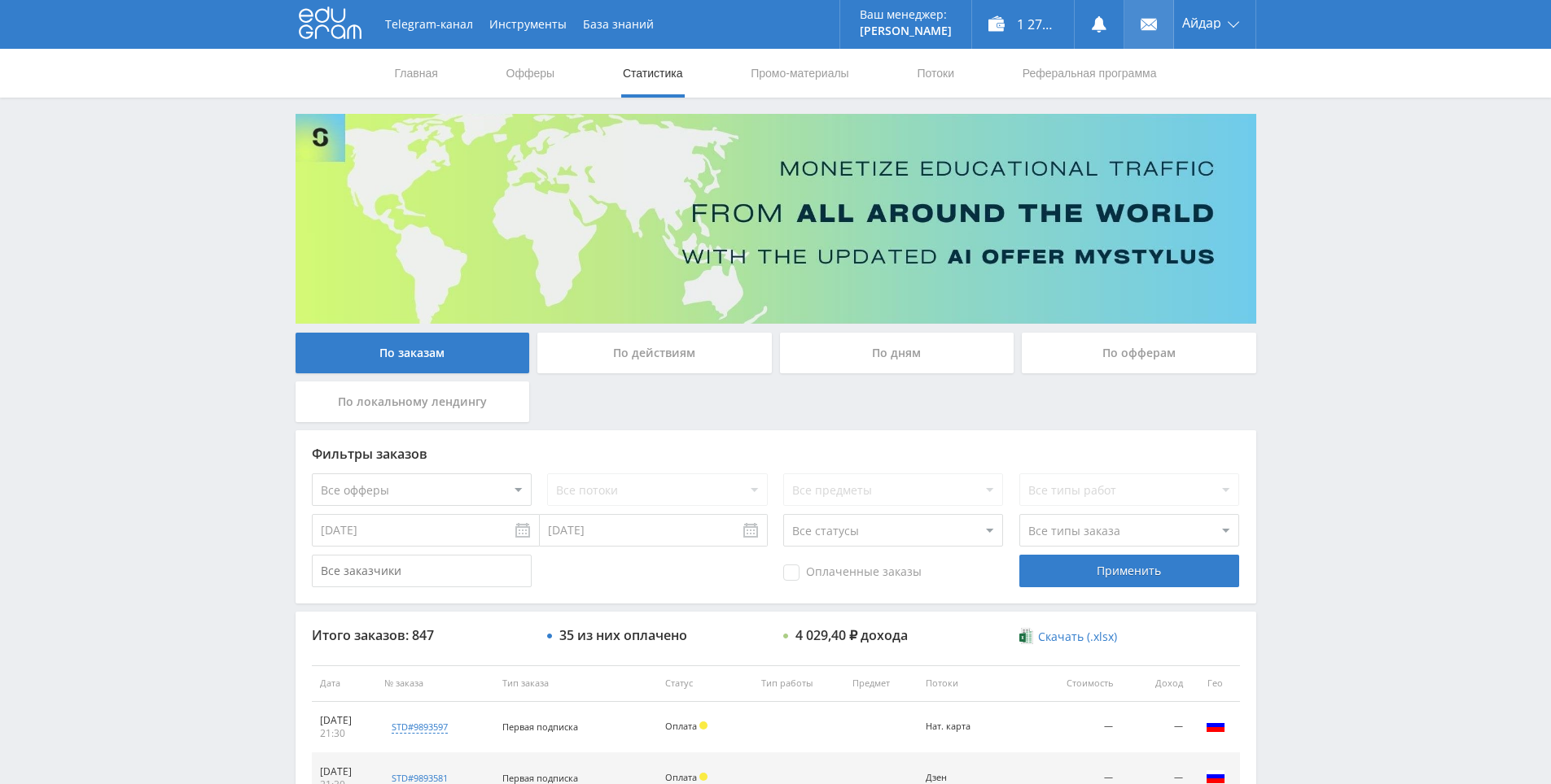
click at [1268, 131] on div "Telegram-канал Инструменты База знаний Ваш менеджер: [PERSON_NAME] Online @edug…" at bounding box center [776, 683] width 1551 height 1366
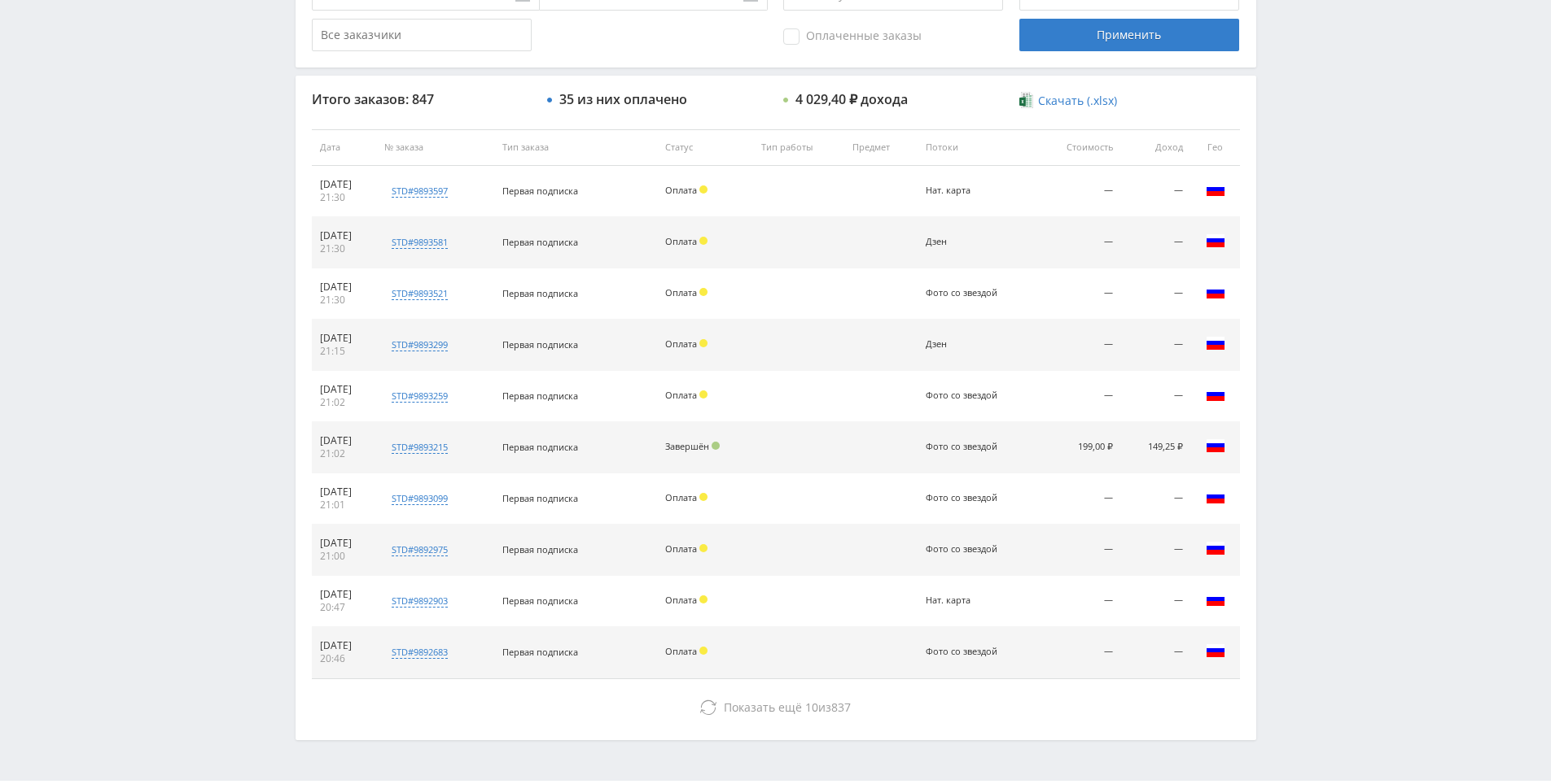
drag, startPoint x: 1407, startPoint y: 352, endPoint x: 1371, endPoint y: 300, distance: 63.2
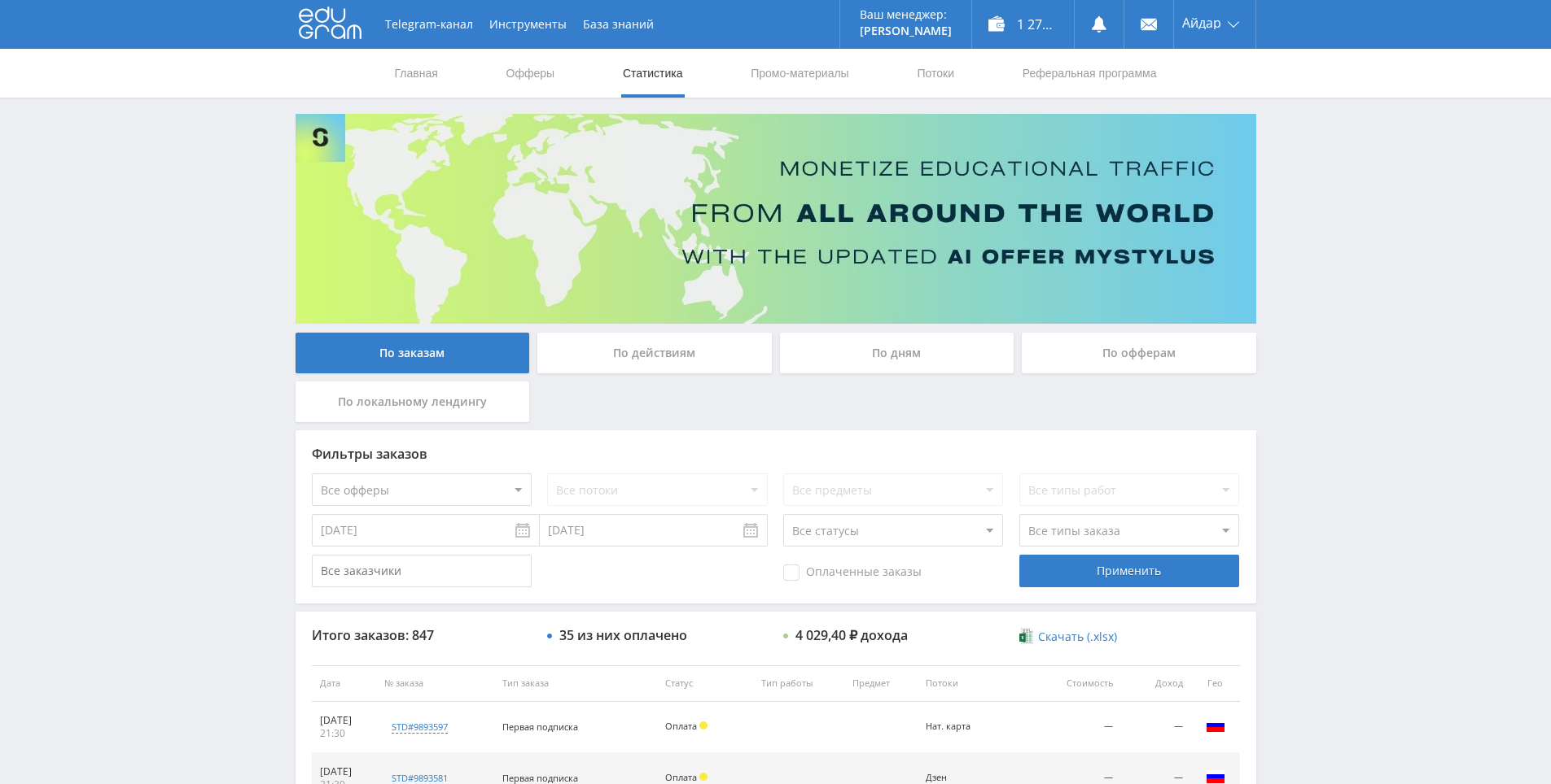
drag, startPoint x: 1351, startPoint y: 312, endPoint x: 1341, endPoint y: 189, distance: 123.4
